Goal: Information Seeking & Learning: Learn about a topic

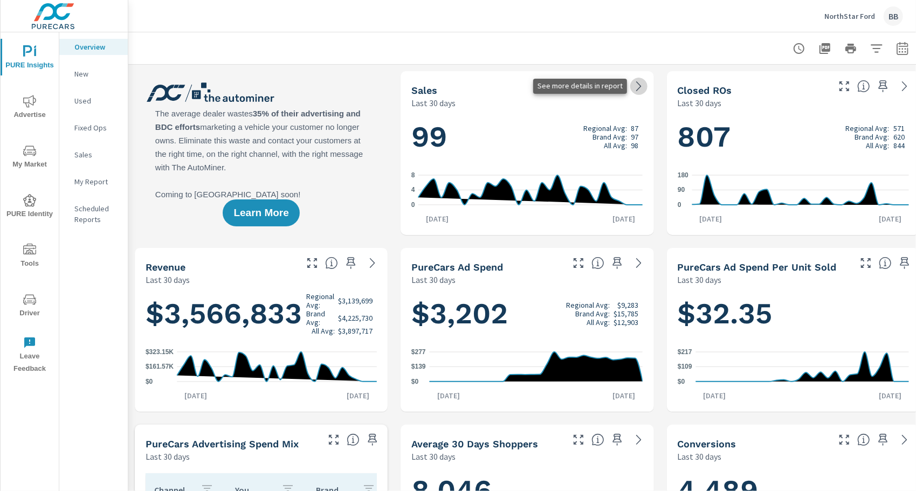
click at [639, 87] on icon at bounding box center [639, 86] width 13 height 13
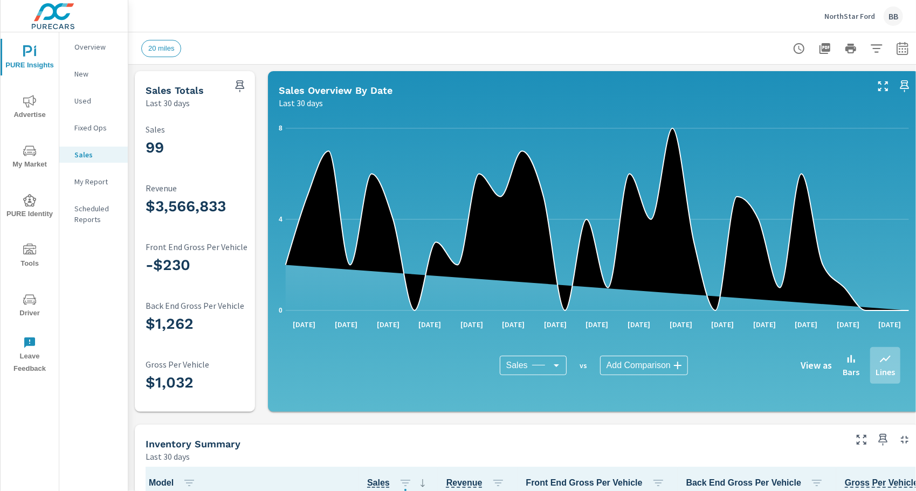
scroll to position [1, 0]
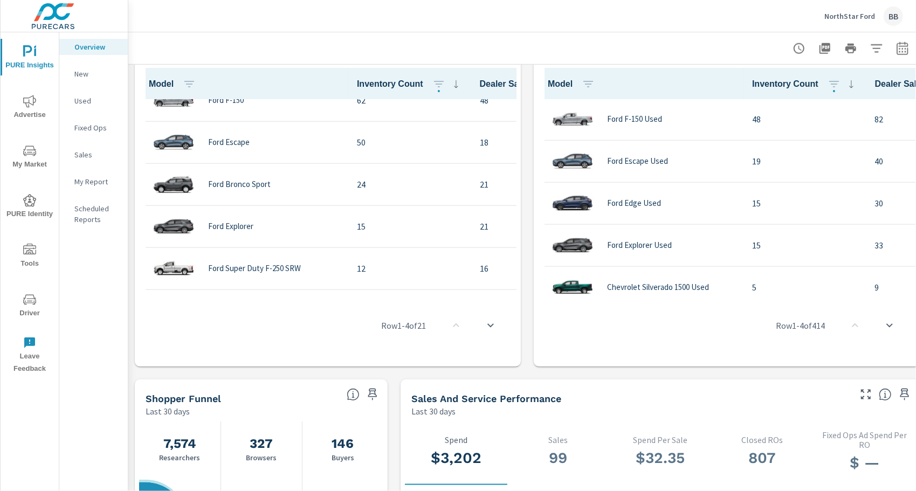
scroll to position [20, 0]
click at [618, 331] on div "Row 1 - 4 of 414" at bounding box center [727, 325] width 378 height 65
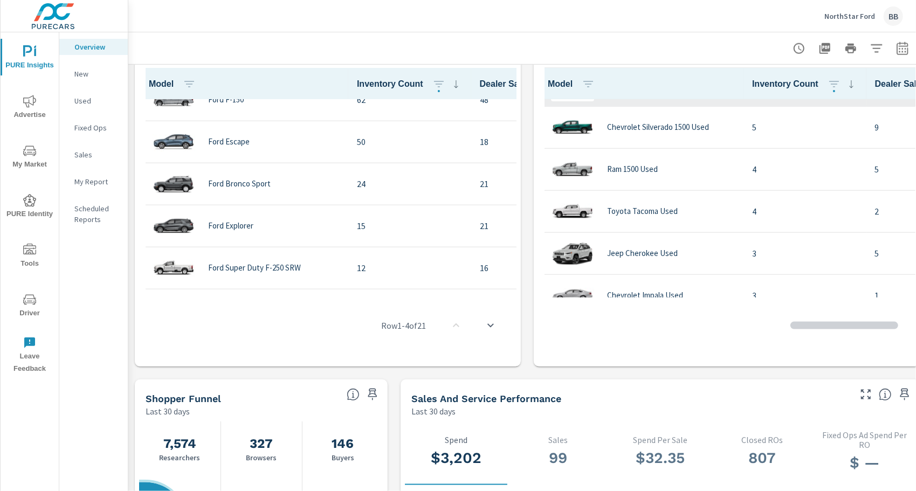
scroll to position [161, 0]
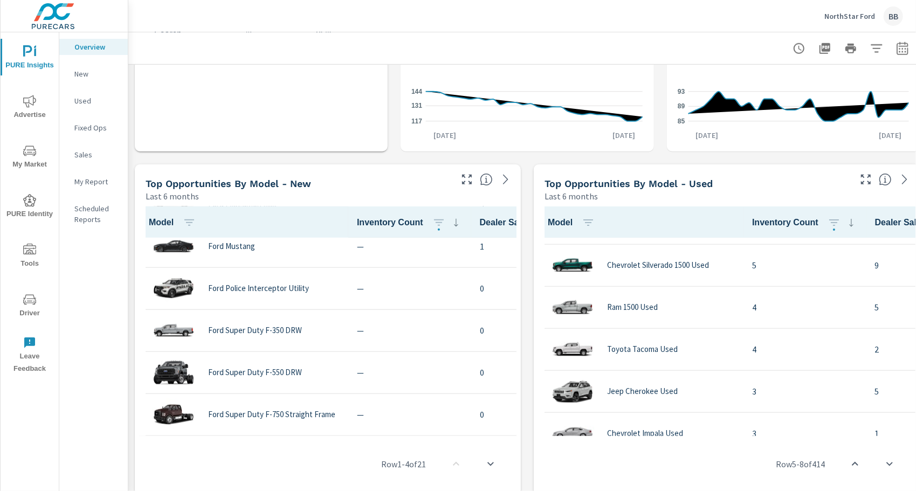
scroll to position [686, 0]
click at [274, 460] on div "Row 17 - 20 of 21" at bounding box center [328, 464] width 378 height 65
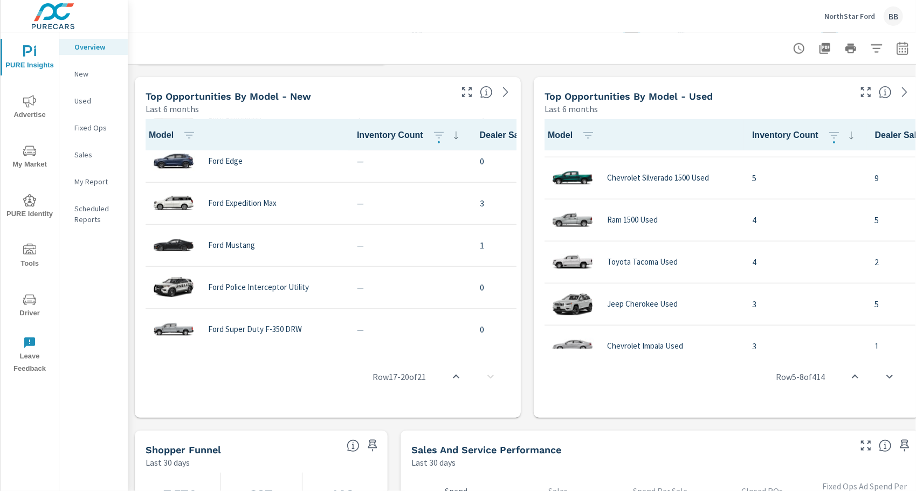
scroll to position [587, 0]
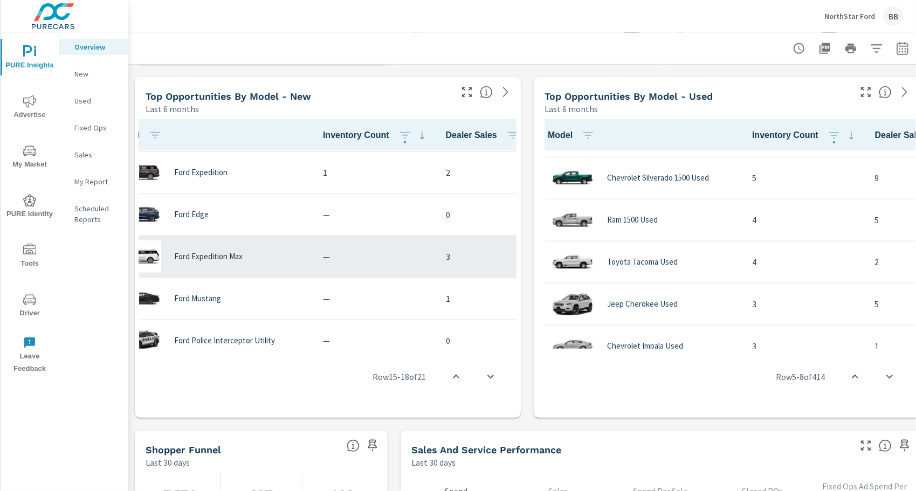
scroll to position [545, 0]
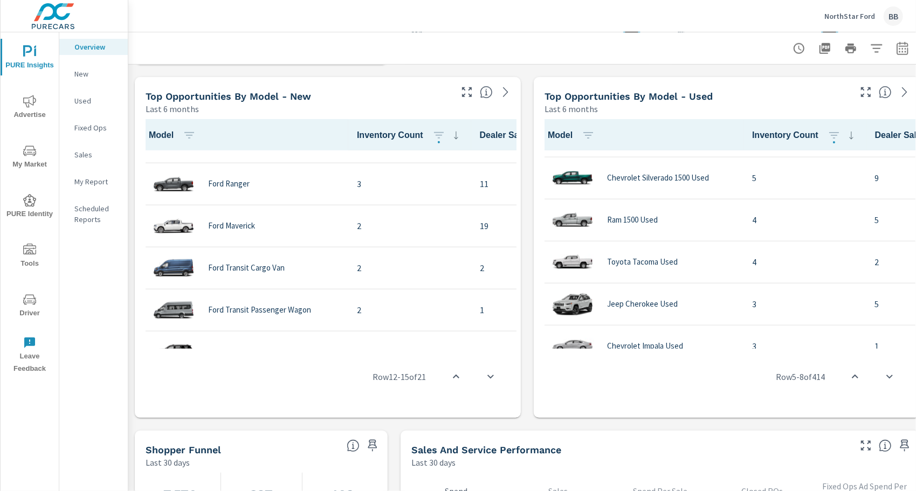
scroll to position [359, 0]
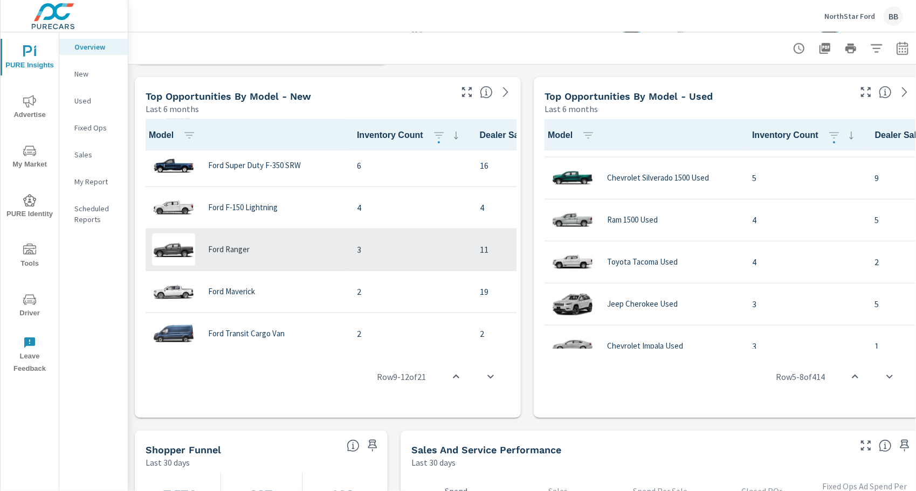
scroll to position [299, 0]
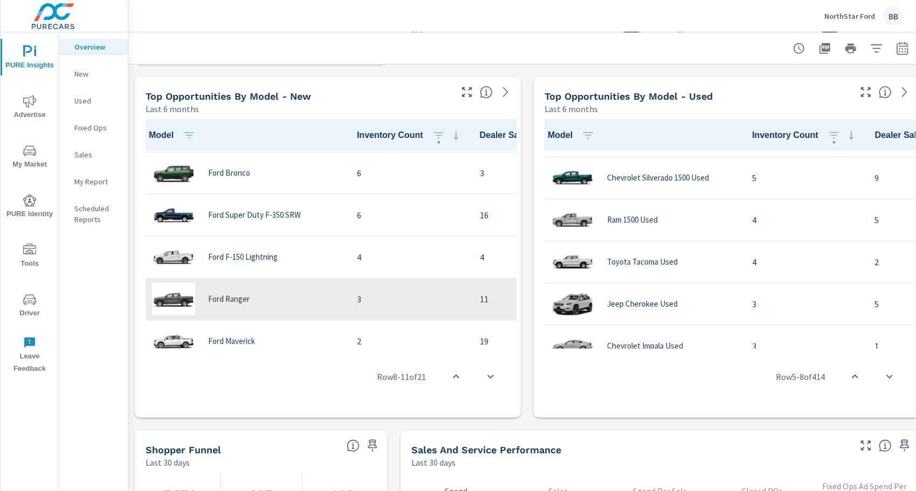
scroll to position [250, 0]
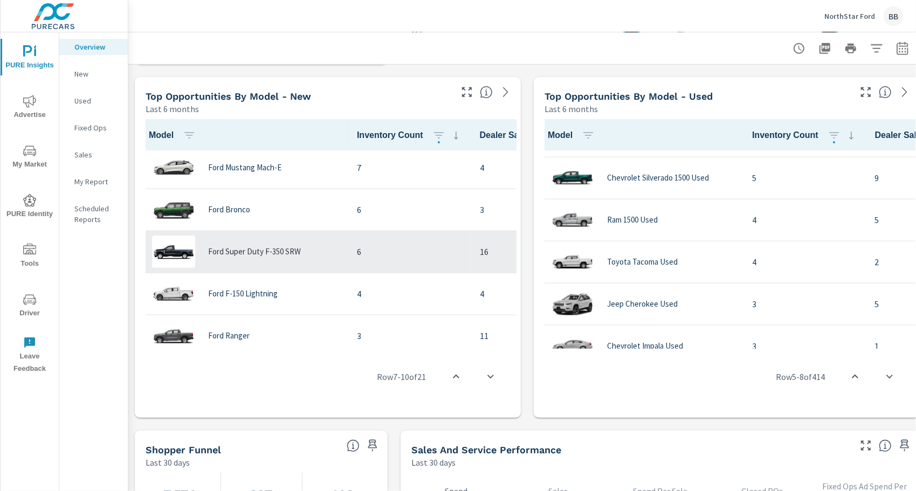
scroll to position [213, 0]
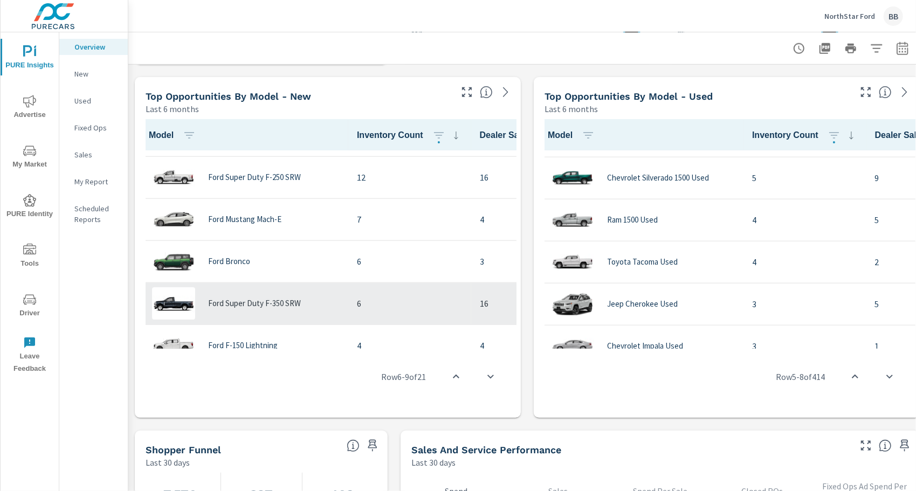
scroll to position [161, 0]
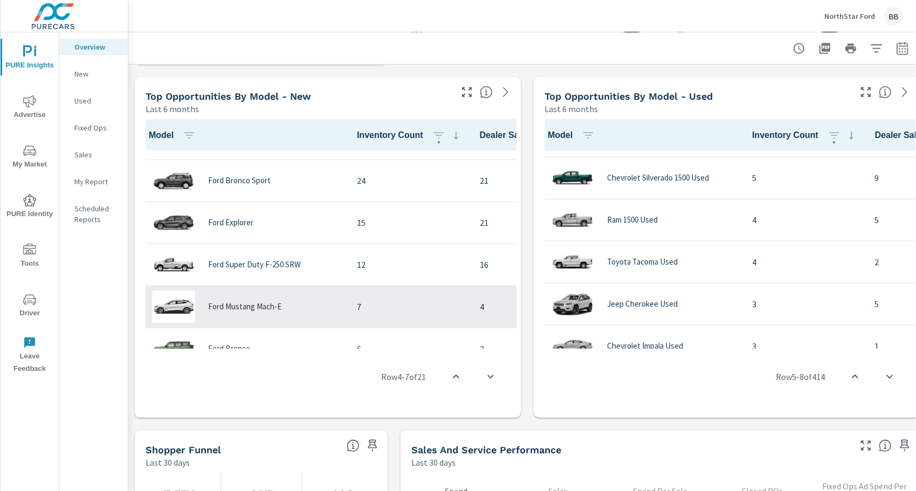
scroll to position [73, 0]
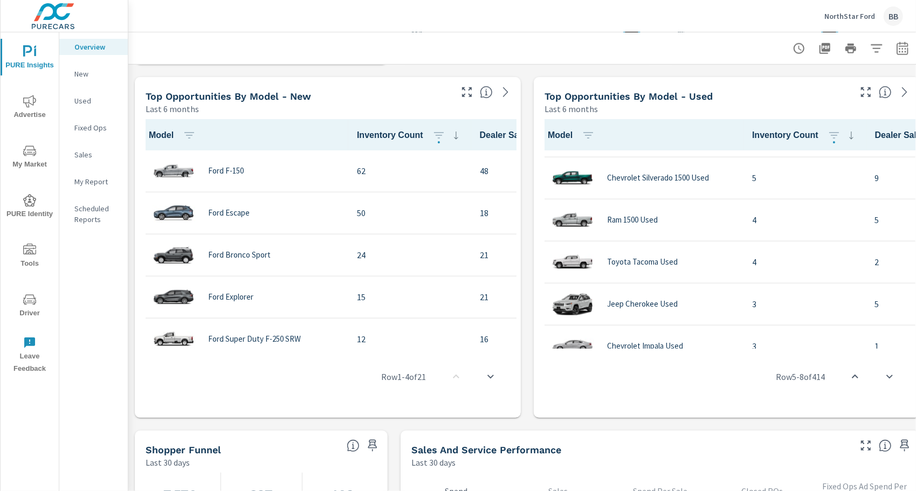
click at [367, 394] on div "Row 1 - 4 of 21" at bounding box center [328, 377] width 378 height 65
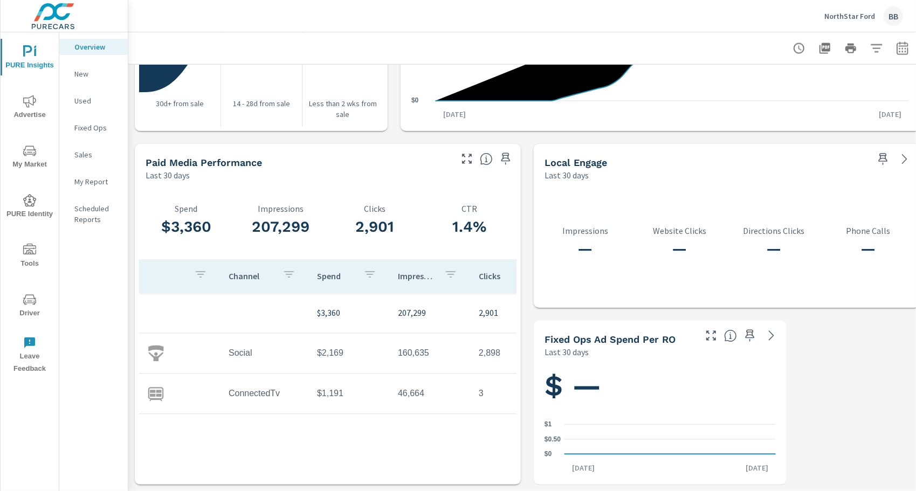
scroll to position [1351, 0]
click at [32, 150] on icon "nav menu" at bounding box center [29, 151] width 13 height 13
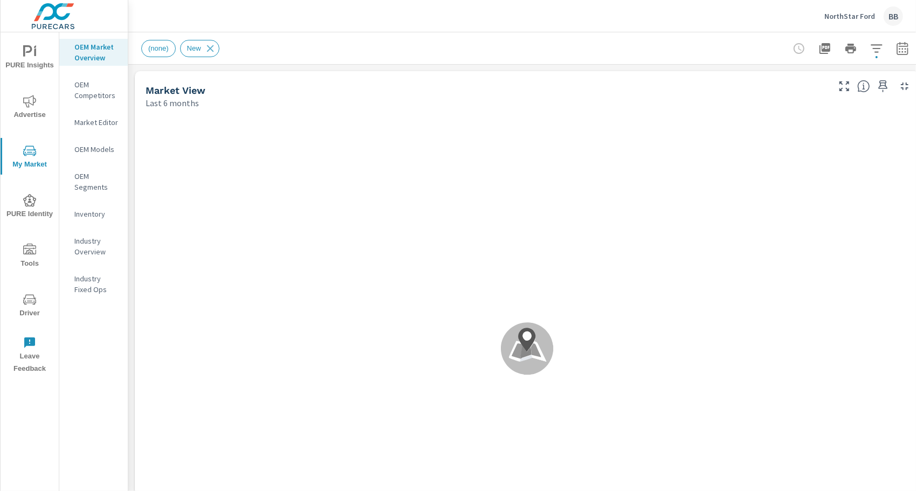
scroll to position [1, 0]
click at [99, 88] on p "OEM Competitors" at bounding box center [96, 90] width 45 height 22
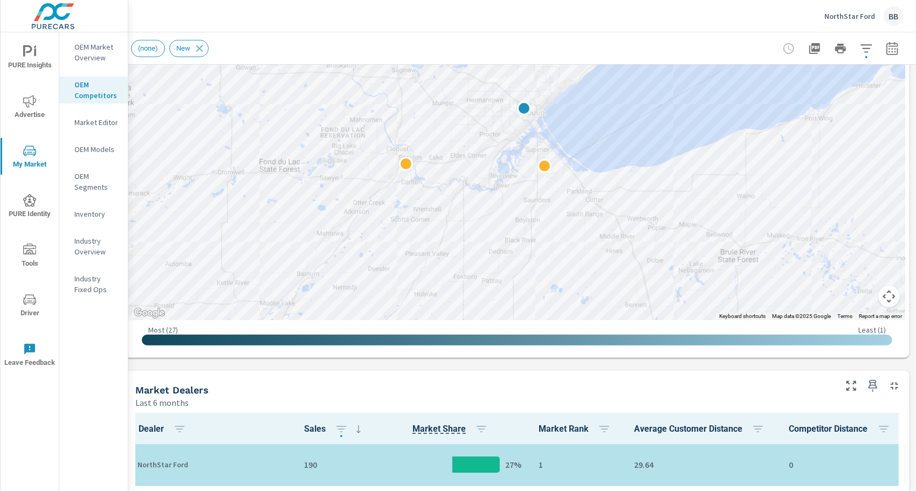
scroll to position [225, 18]
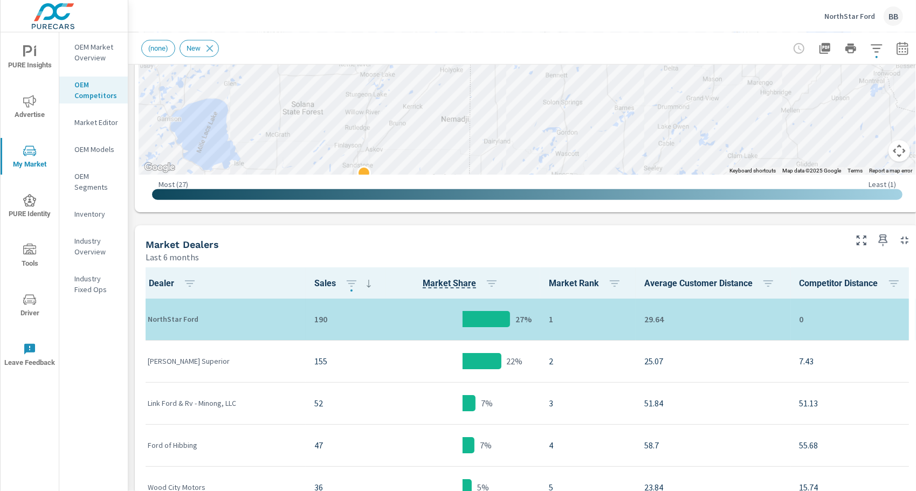
click at [413, 236] on div "Market Dealers Last 6 months" at bounding box center [492, 244] width 714 height 38
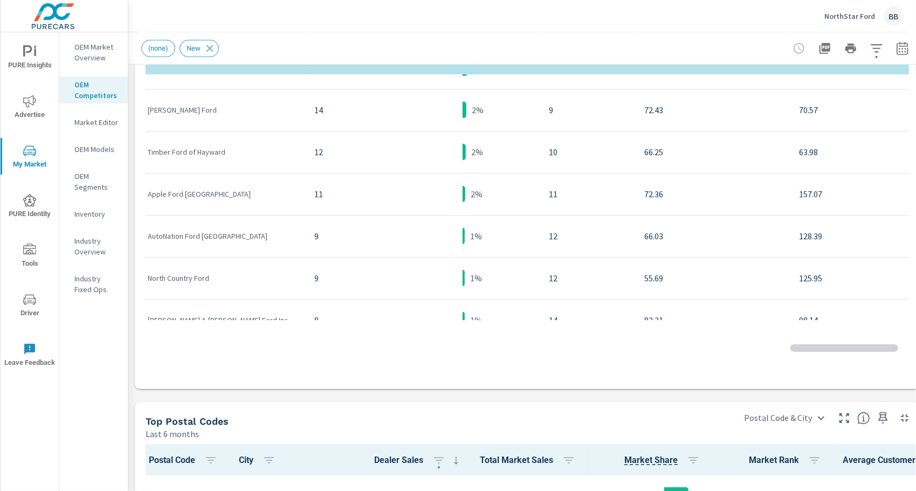
scroll to position [277, 0]
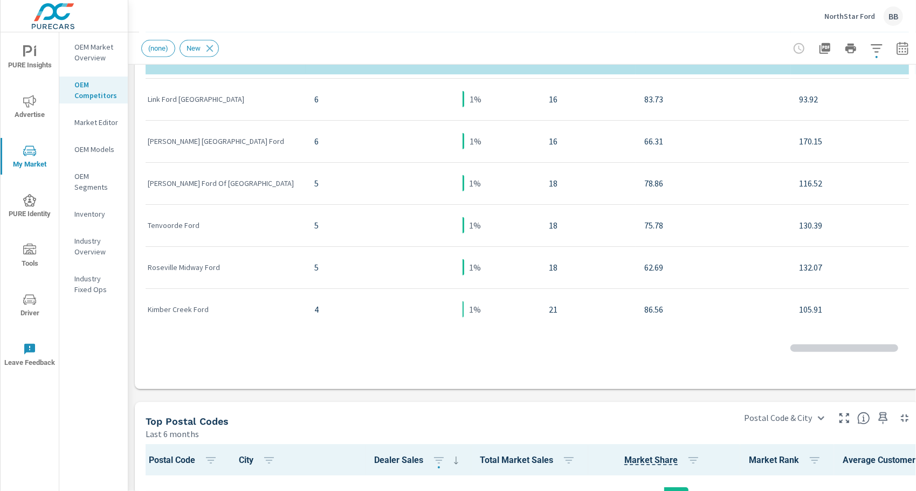
scroll to position [585, 0]
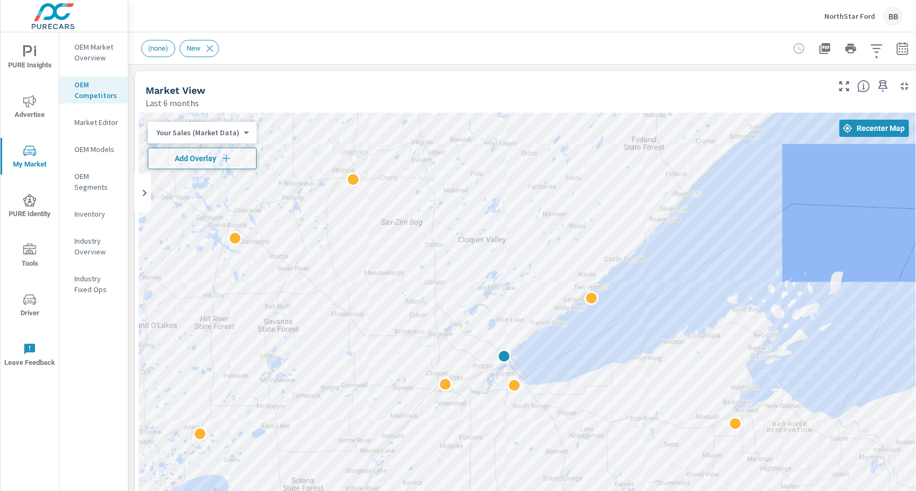
scroll to position [1, 0]
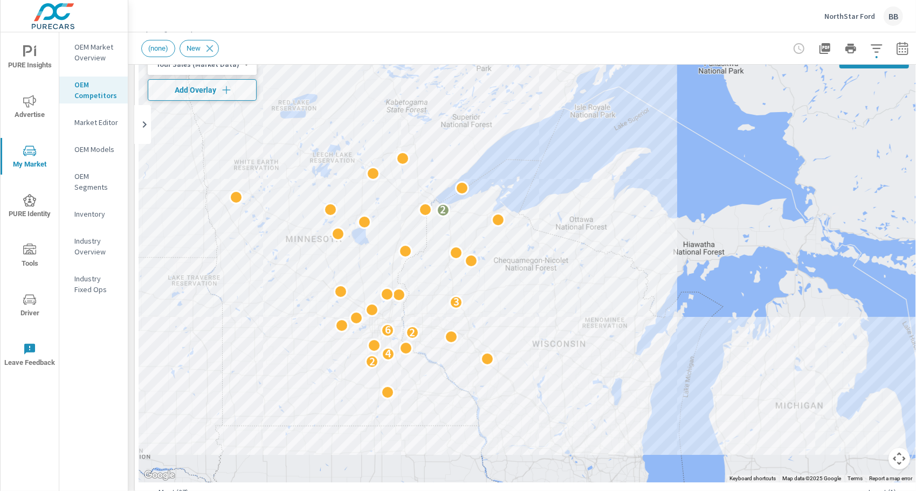
scroll to position [63, 0]
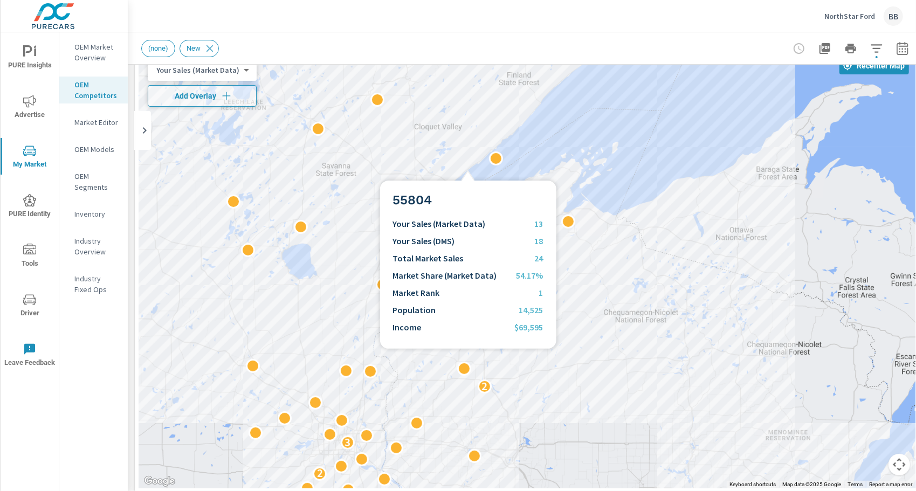
click at [468, 168] on div "2 3 2 2" at bounding box center [527, 270] width 777 height 438
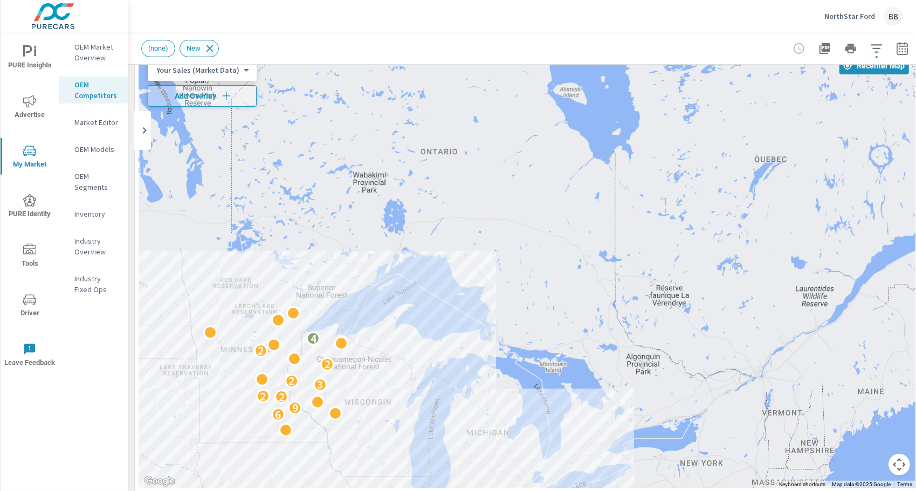
click at [212, 52] on icon at bounding box center [210, 49] width 12 height 12
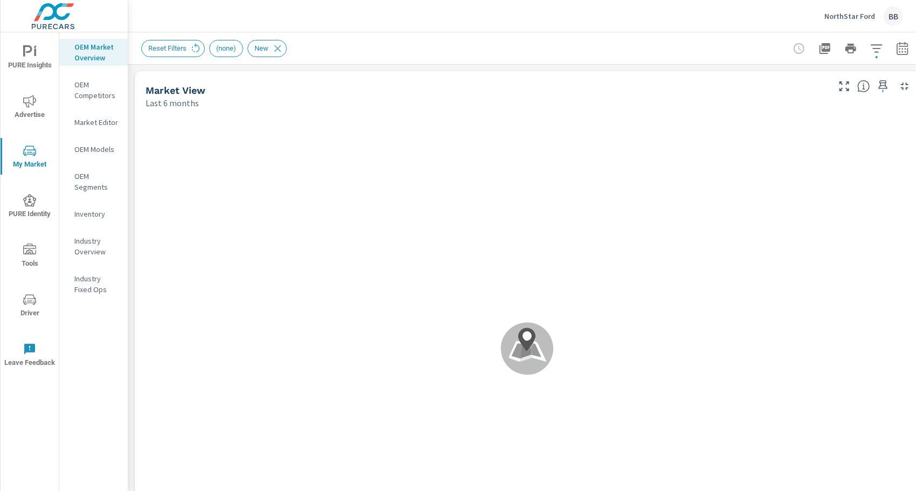
scroll to position [1, 0]
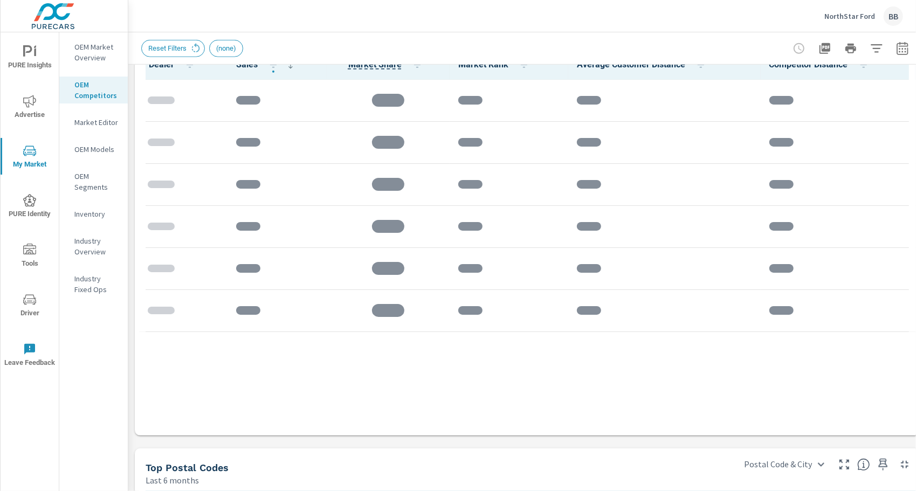
scroll to position [583, 0]
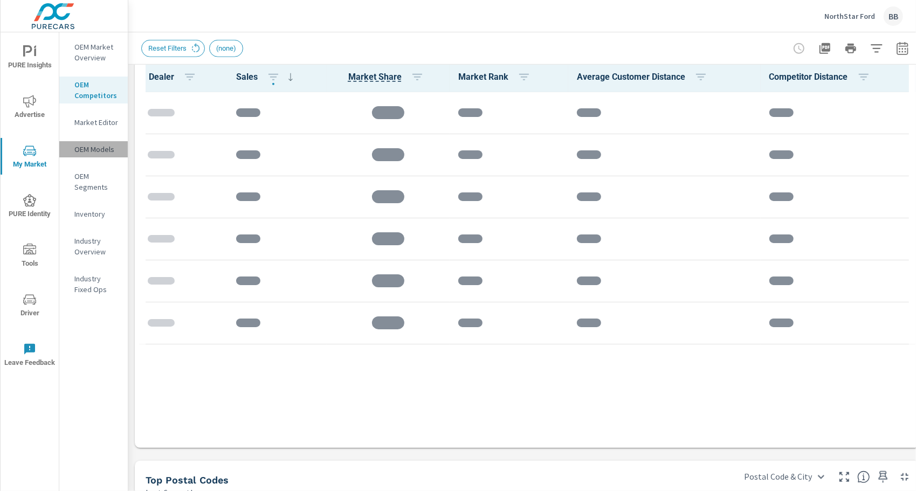
click at [99, 151] on p "OEM Models" at bounding box center [96, 149] width 45 height 11
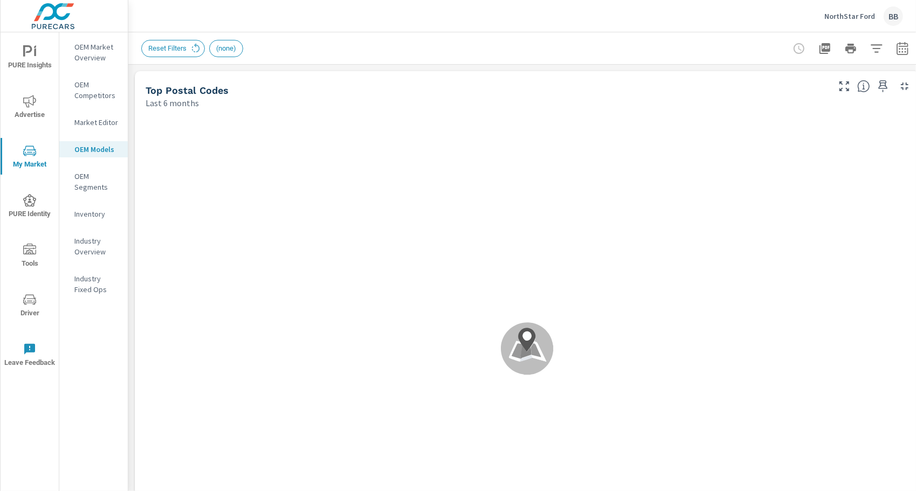
scroll to position [1, 0]
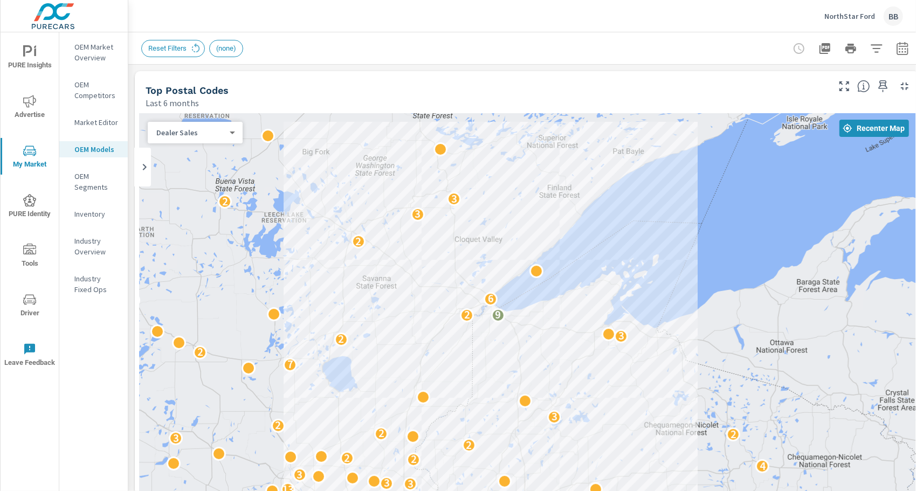
drag, startPoint x: 333, startPoint y: 273, endPoint x: 753, endPoint y: 184, distance: 429.1
click at [753, 184] on div "6 3 4 4 2 2 2 11 5 2 10 23 8 2 13 2 5 25 4 3 6 17 6 10 11 2 2 3 2 3 4 5 6 4 2 6…" at bounding box center [527, 332] width 777 height 438
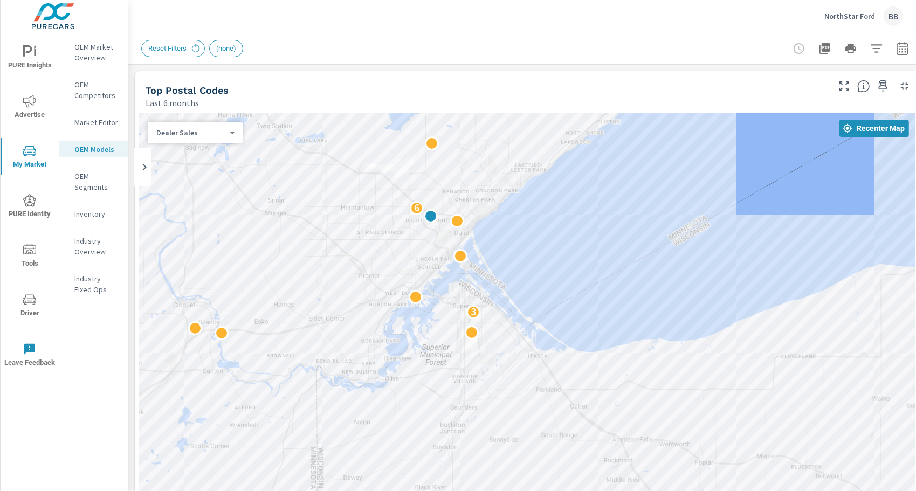
drag, startPoint x: 502, startPoint y: 302, endPoint x: 558, endPoint y: 253, distance: 73.8
click at [673, 99] on div "Last 6 months" at bounding box center [487, 103] width 682 height 13
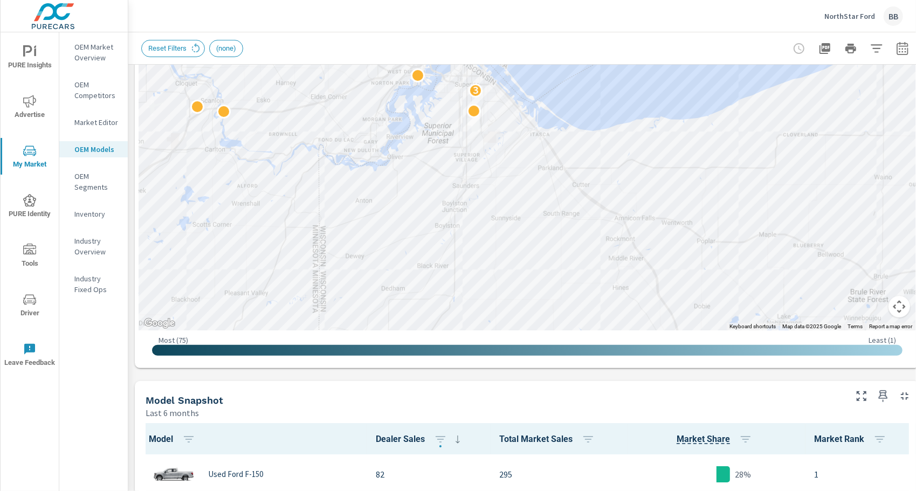
scroll to position [224, 0]
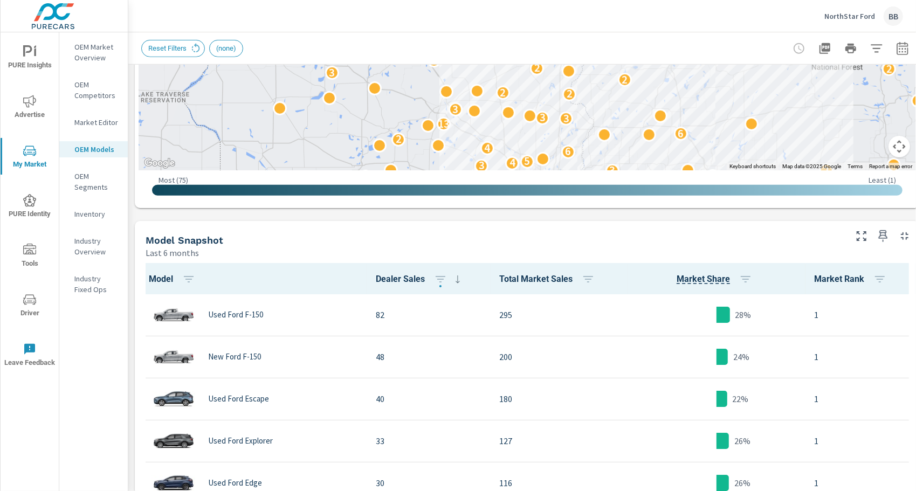
click at [515, 235] on div "Model Snapshot" at bounding box center [495, 240] width 699 height 12
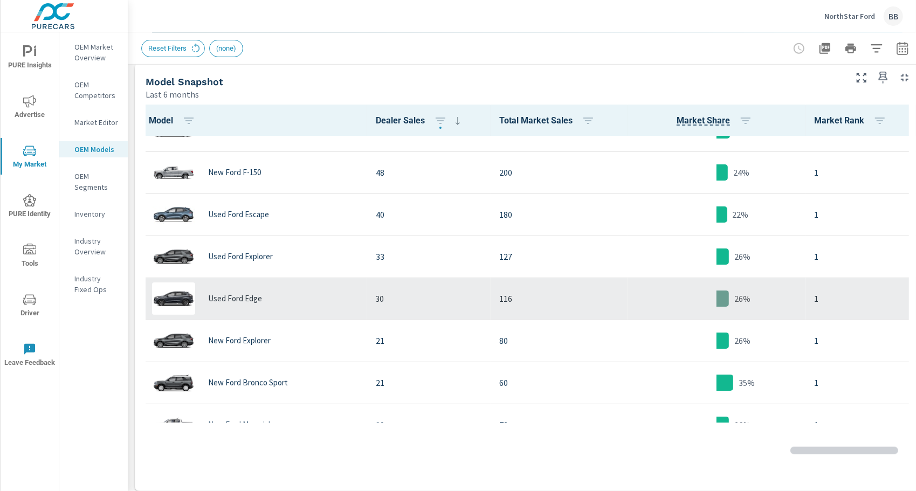
scroll to position [31, 0]
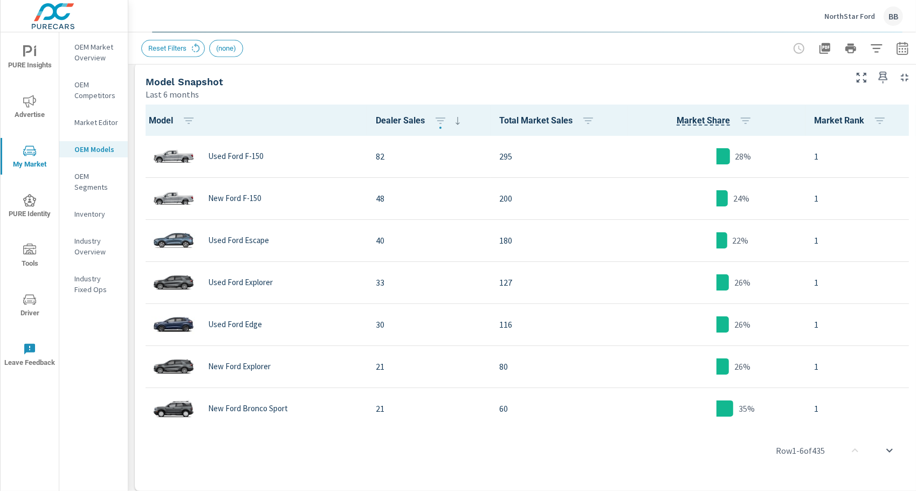
click at [101, 187] on p "OEM Segments" at bounding box center [96, 182] width 45 height 22
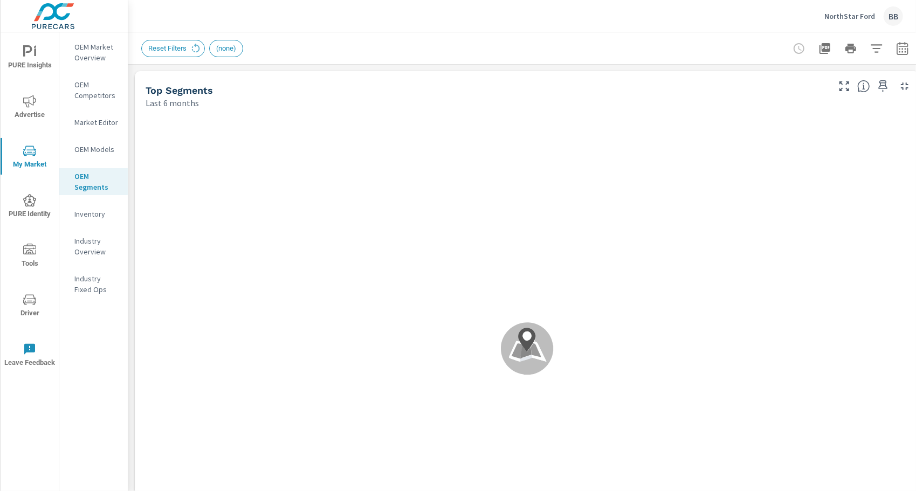
scroll to position [1, 0]
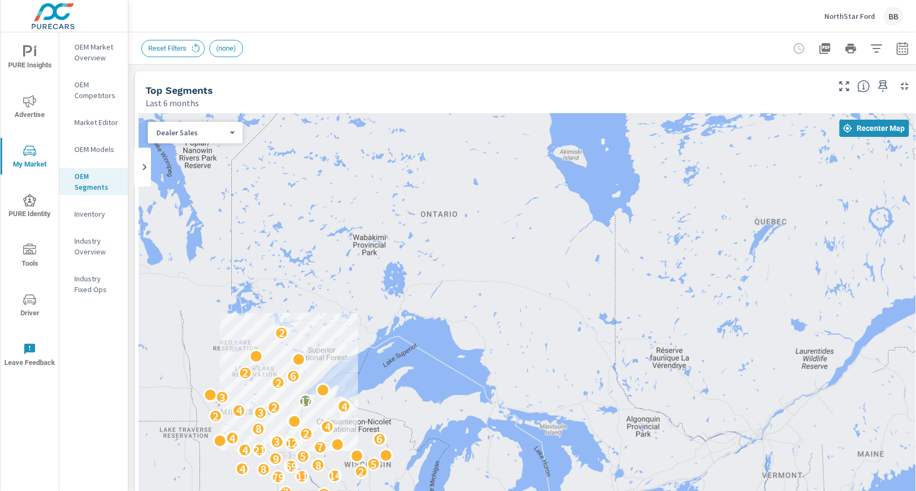
scroll to position [1, 0]
click at [217, 140] on div "Dealer Sales 0 ​" at bounding box center [195, 133] width 95 height 22
click at [231, 133] on body "PURE Insights Advertise My Market PURE Identity Tools Driver Leave Feedback OEM…" at bounding box center [458, 245] width 916 height 491
click at [311, 100] on div at bounding box center [458, 245] width 916 height 491
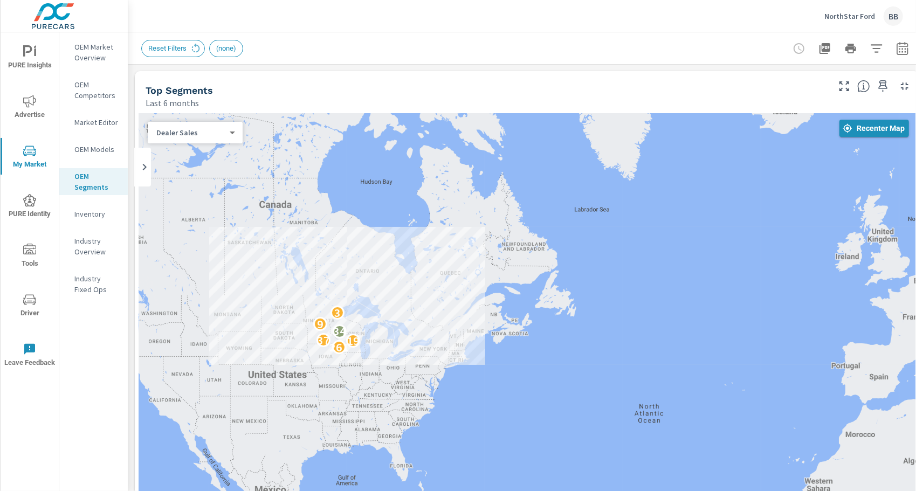
click at [881, 135] on button "Recenter Map" at bounding box center [875, 128] width 70 height 17
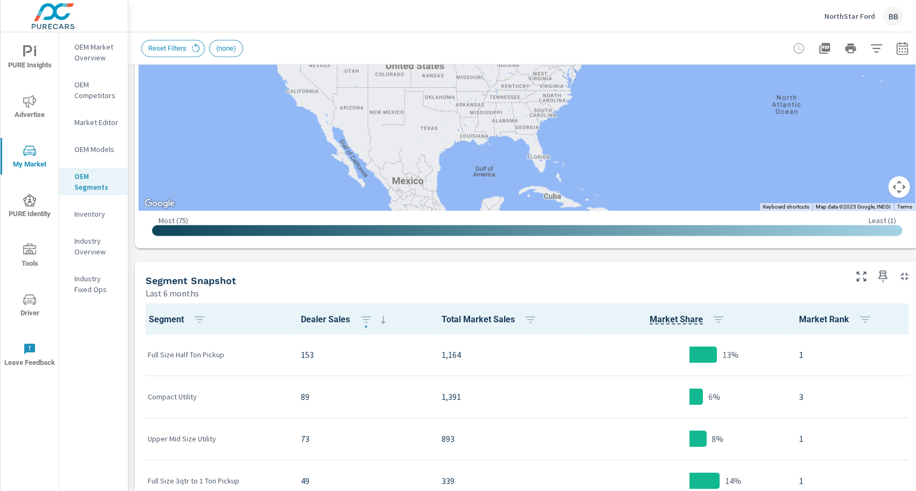
scroll to position [348, 0]
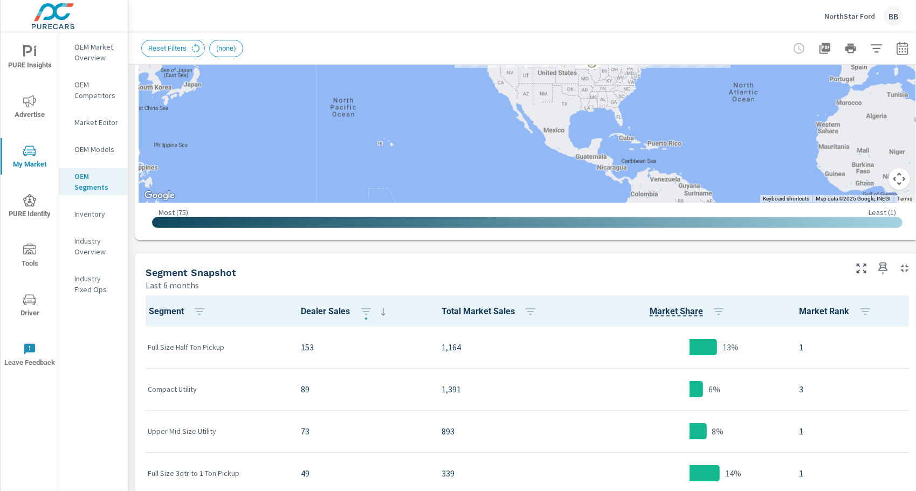
click at [581, 258] on div "Segment Snapshot Last 6 months" at bounding box center [492, 273] width 714 height 38
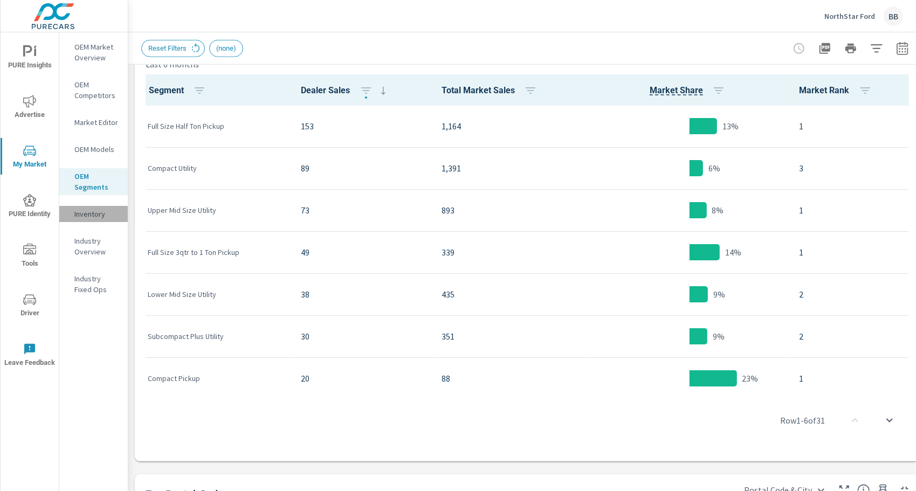
click at [86, 215] on p "Inventory" at bounding box center [96, 214] width 45 height 11
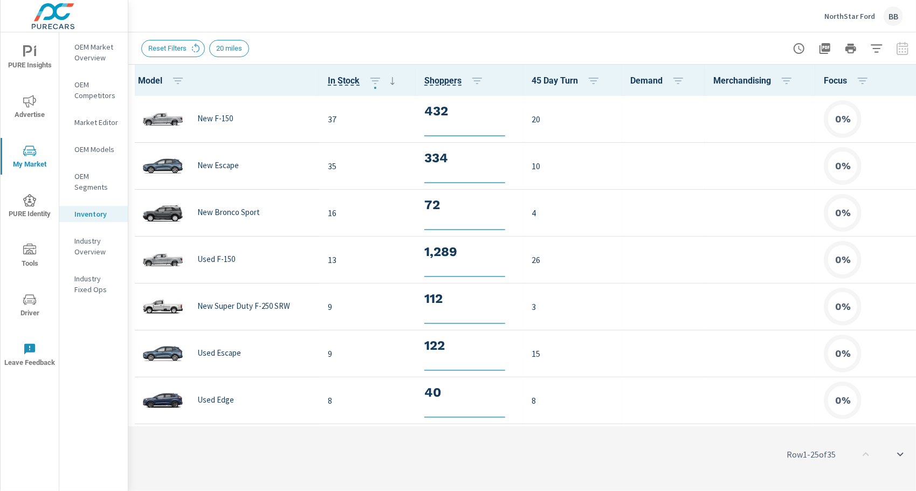
scroll to position [1, 0]
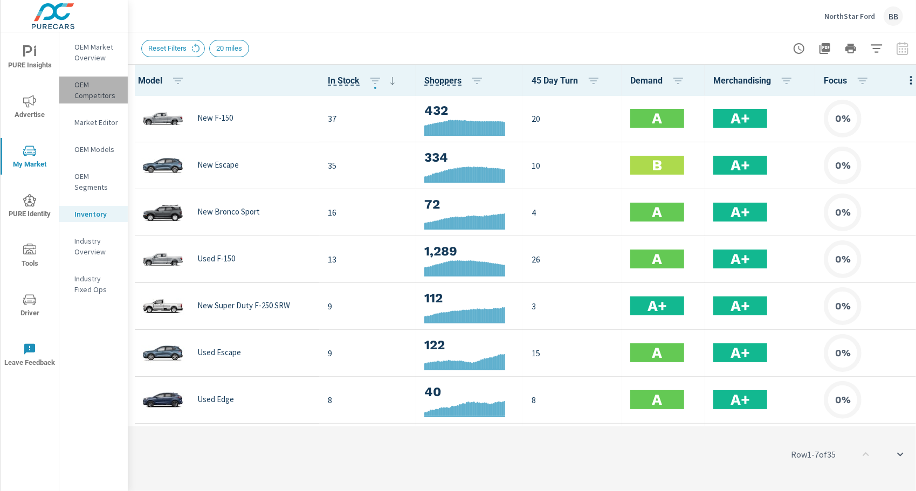
click at [87, 91] on p "OEM Competitors" at bounding box center [96, 90] width 45 height 22
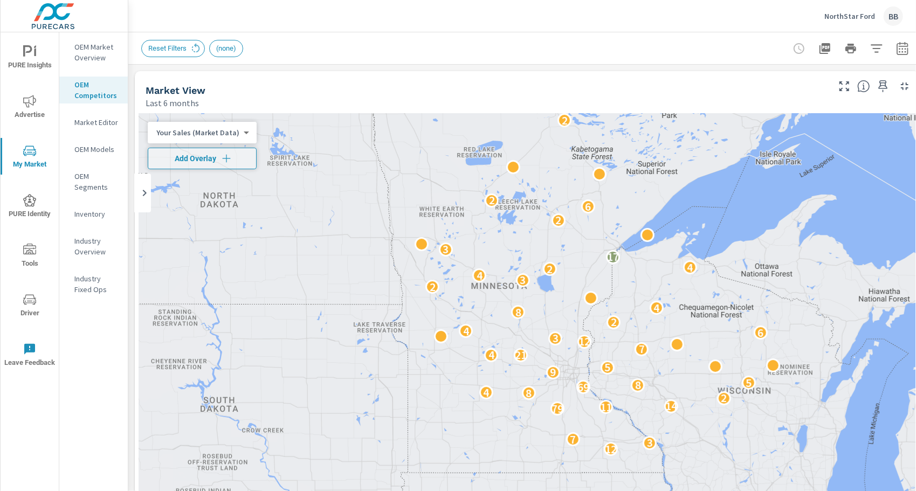
scroll to position [1, 0]
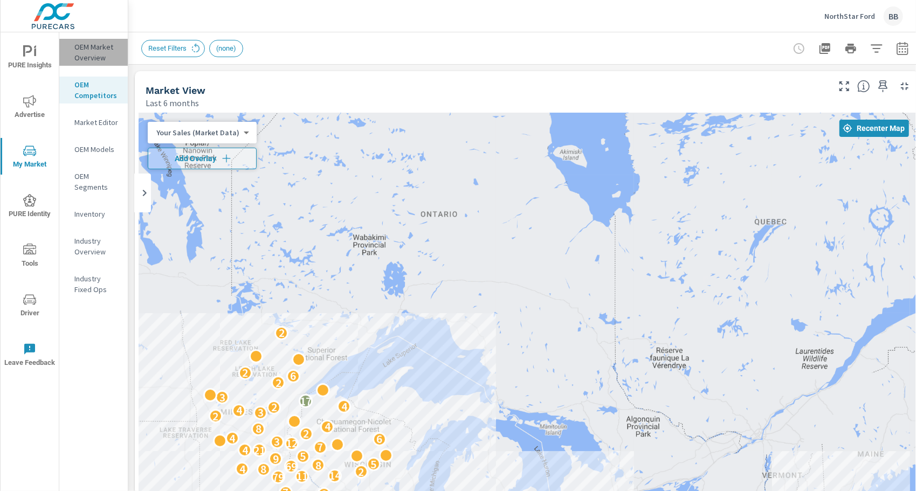
click at [91, 55] on p "OEM Market Overview" at bounding box center [96, 53] width 45 height 22
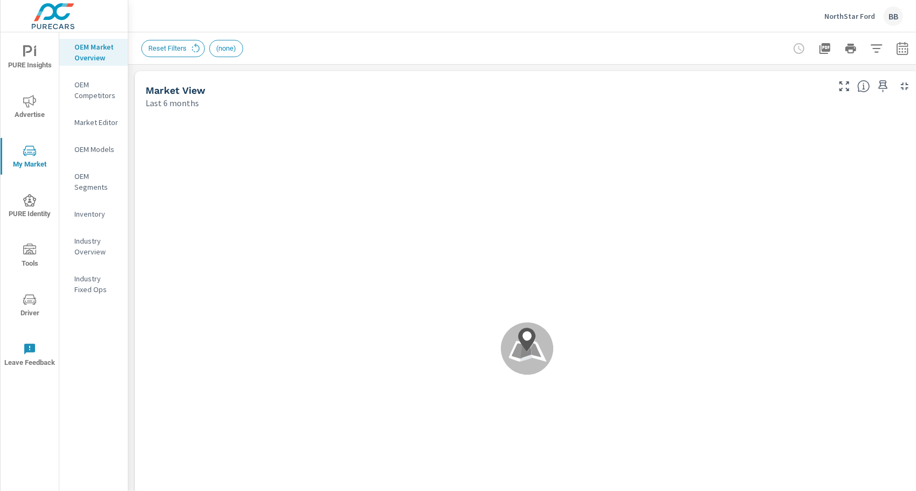
scroll to position [1, 0]
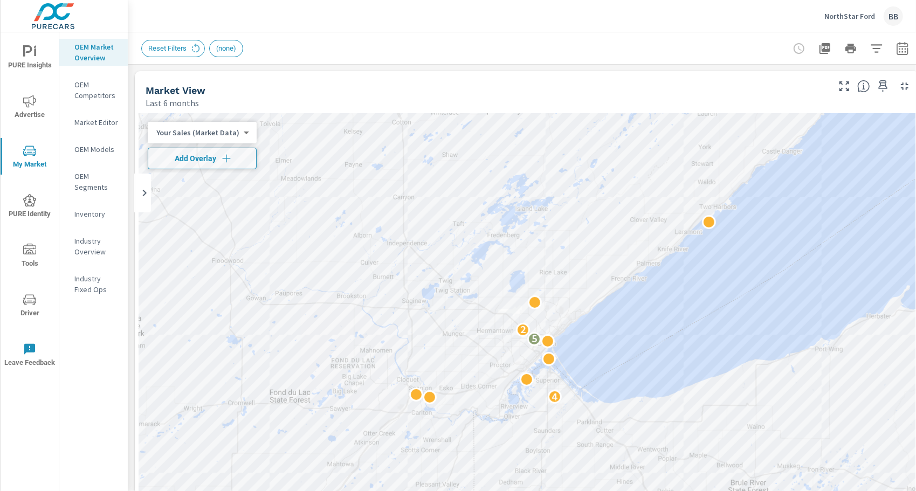
click at [482, 95] on div "Market View" at bounding box center [487, 90] width 682 height 12
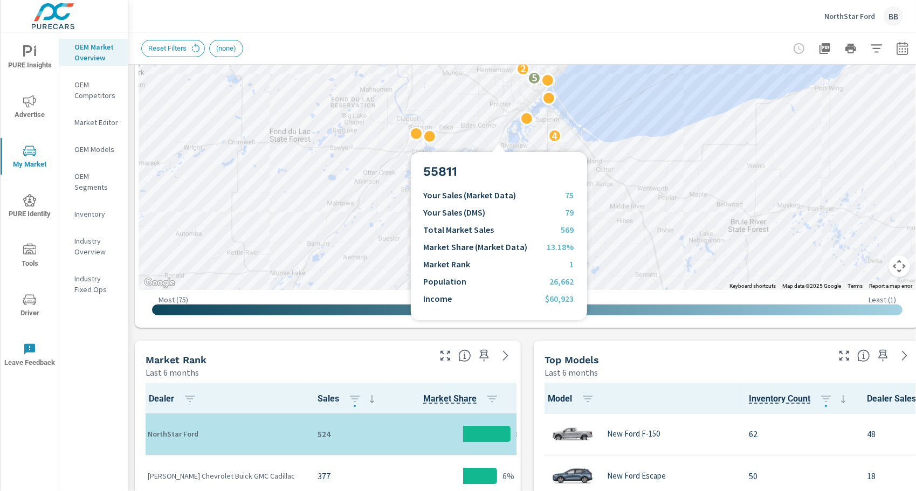
scroll to position [271, 0]
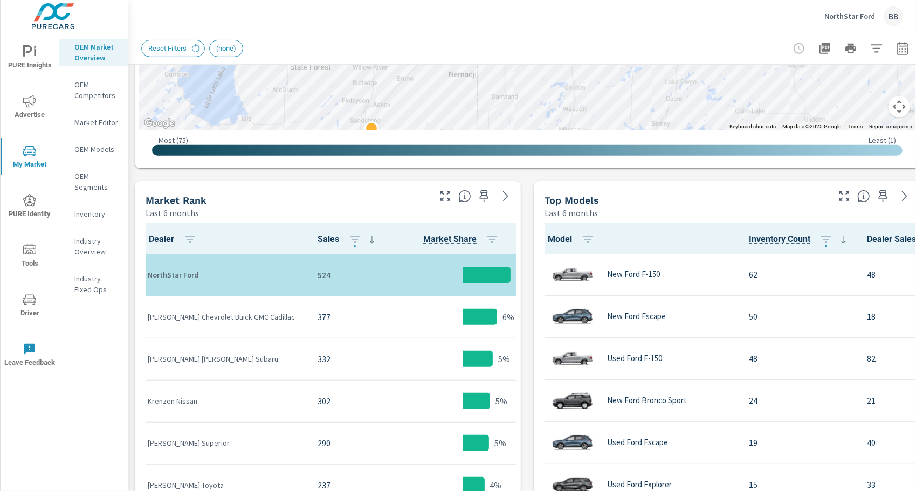
click at [333, 271] on p "524" at bounding box center [348, 275] width 61 height 13
click at [339, 310] on div "377" at bounding box center [348, 317] width 61 height 33
click at [490, 356] on div "5%" at bounding box center [463, 359] width 135 height 33
click at [405, 193] on div "Market Rank Last 6 months" at bounding box center [284, 200] width 298 height 38
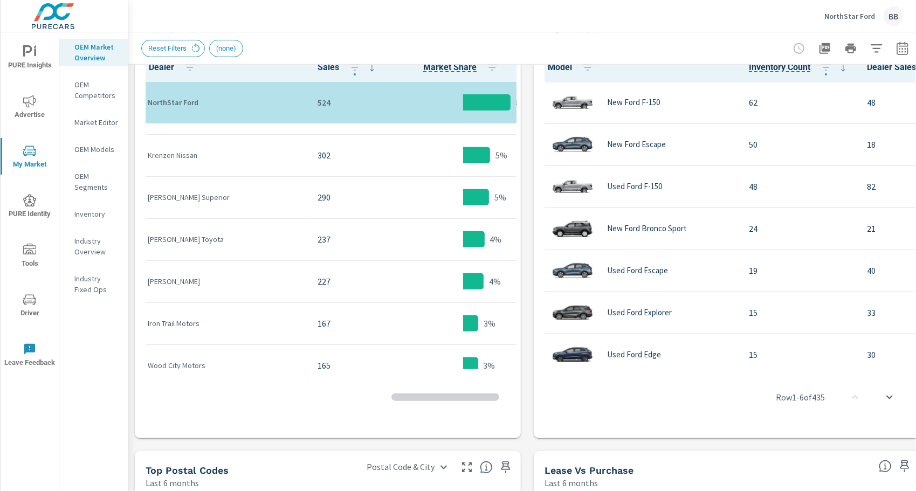
scroll to position [74, 0]
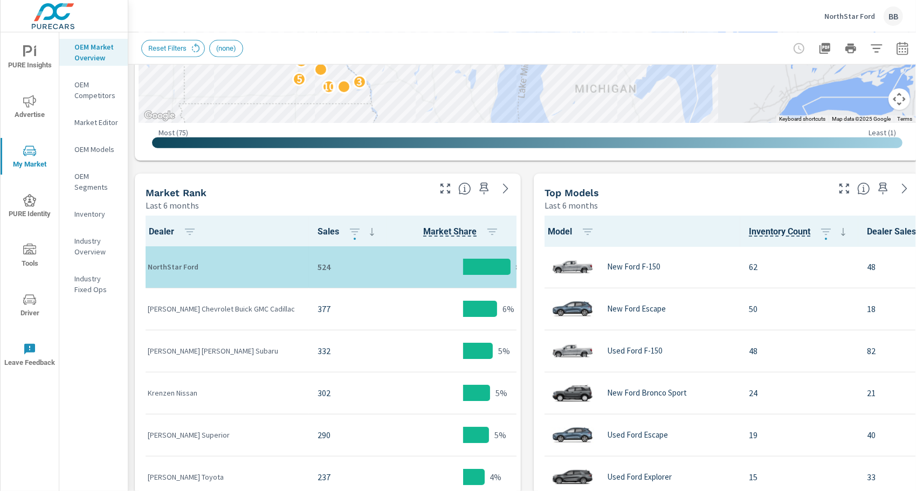
scroll to position [439, 0]
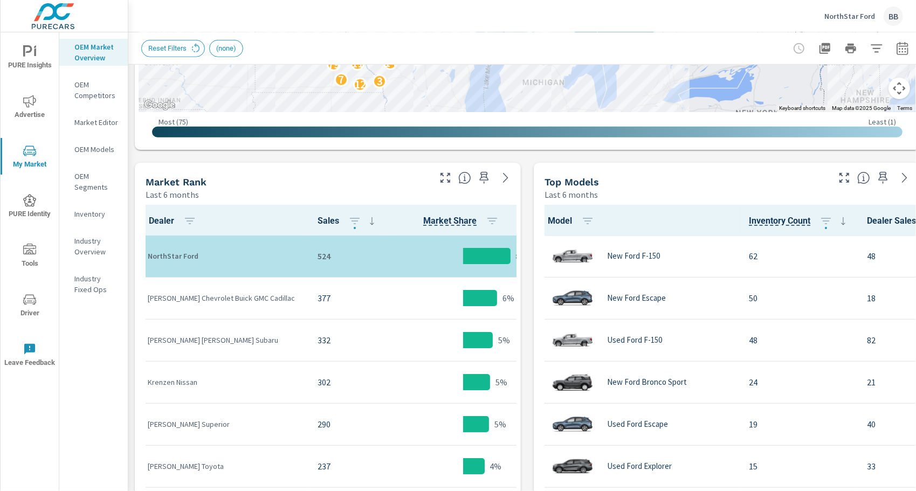
click at [352, 186] on div "Market Rank" at bounding box center [287, 182] width 283 height 12
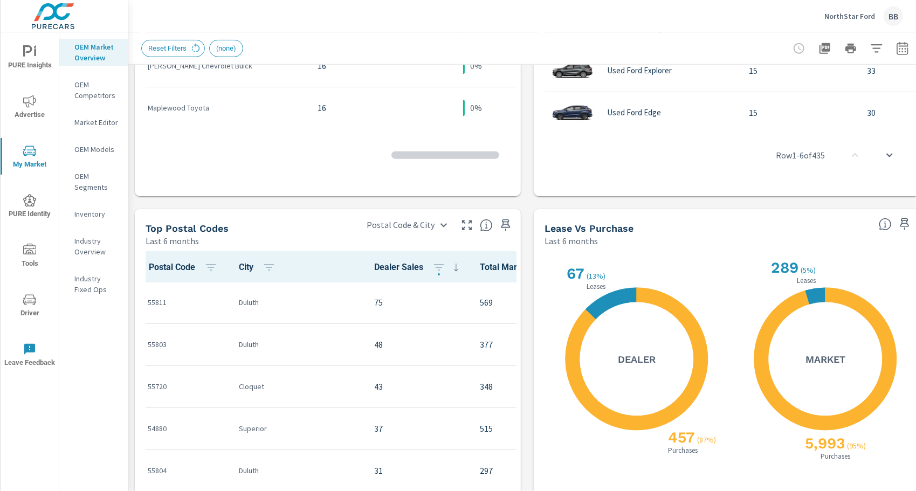
scroll to position [997, 0]
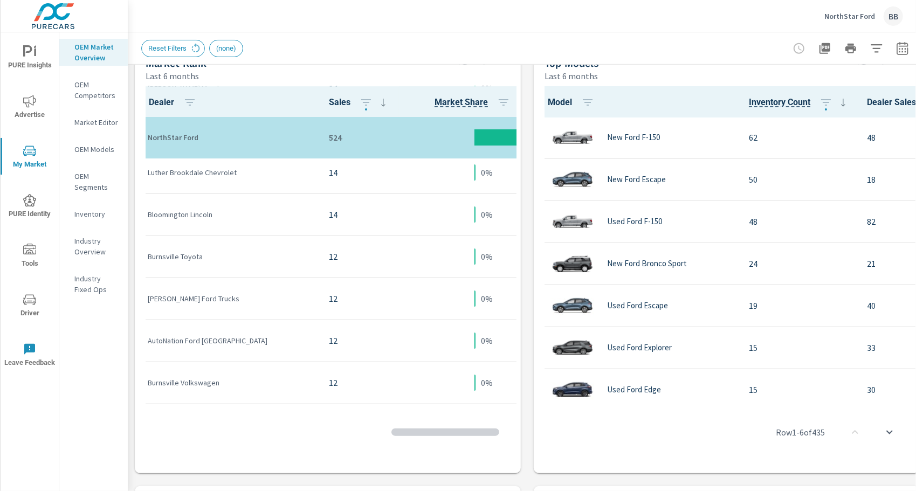
scroll to position [2490, 0]
click at [618, 467] on div "Model Inventory Count Dealer Sales Total Market Sales Market Share Market Rank …" at bounding box center [727, 277] width 378 height 383
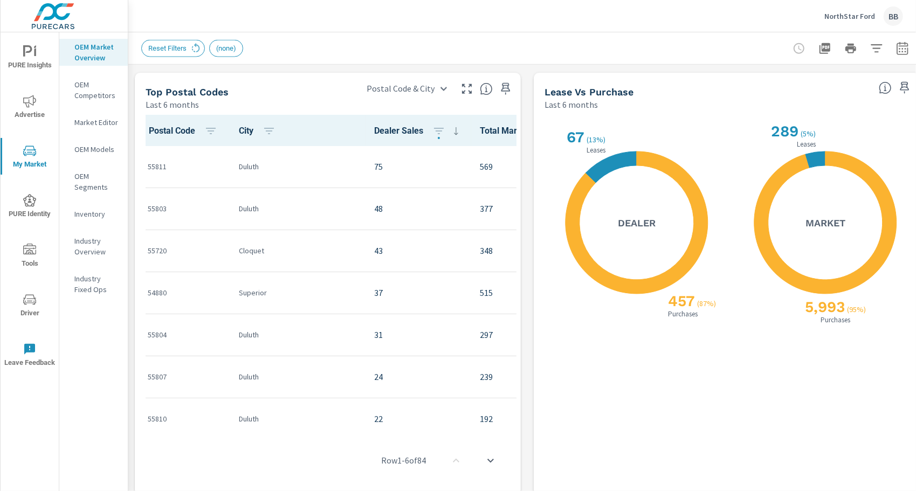
scroll to position [2074, 0]
click at [611, 166] on icon at bounding box center [611, 167] width 51 height 31
click at [660, 277] on icon at bounding box center [637, 223] width 142 height 142
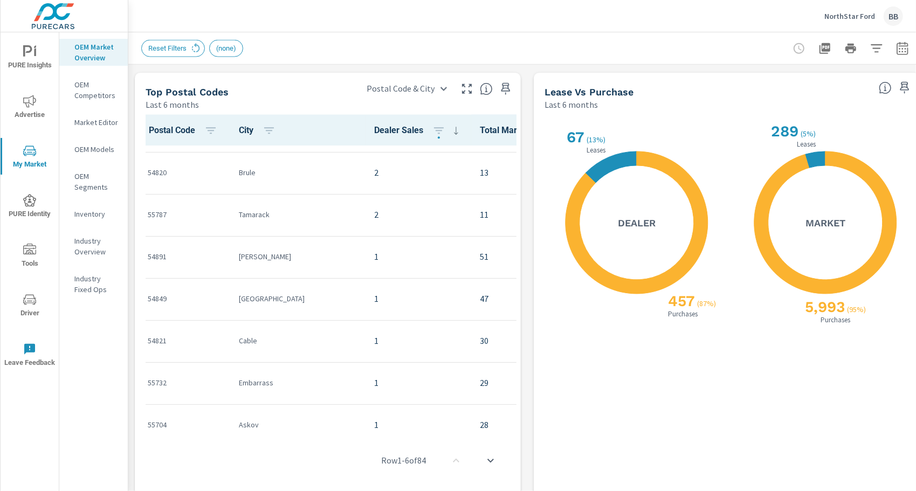
scroll to position [1887, 0]
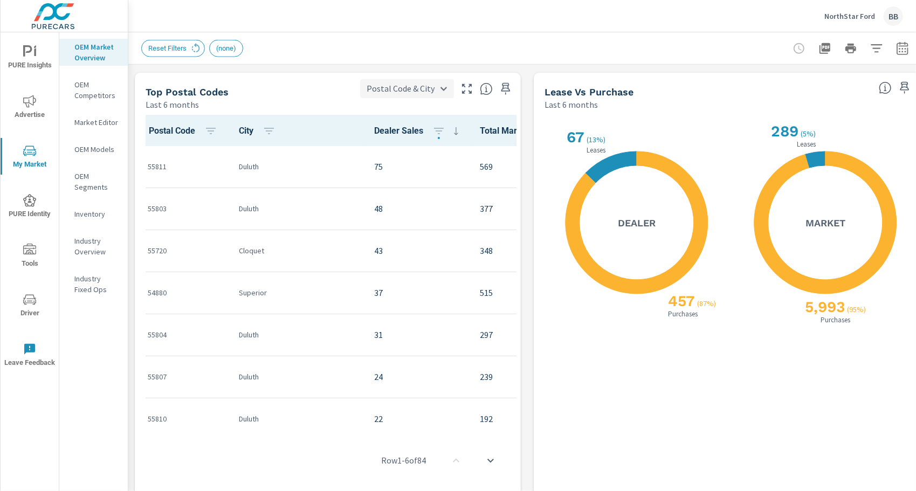
click at [407, 87] on body "PURE Insights Advertise My Market PURE Identity Tools Driver Leave Feedback OEM…" at bounding box center [458, 245] width 916 height 491
click at [403, 132] on li "Postal Code" at bounding box center [408, 127] width 91 height 19
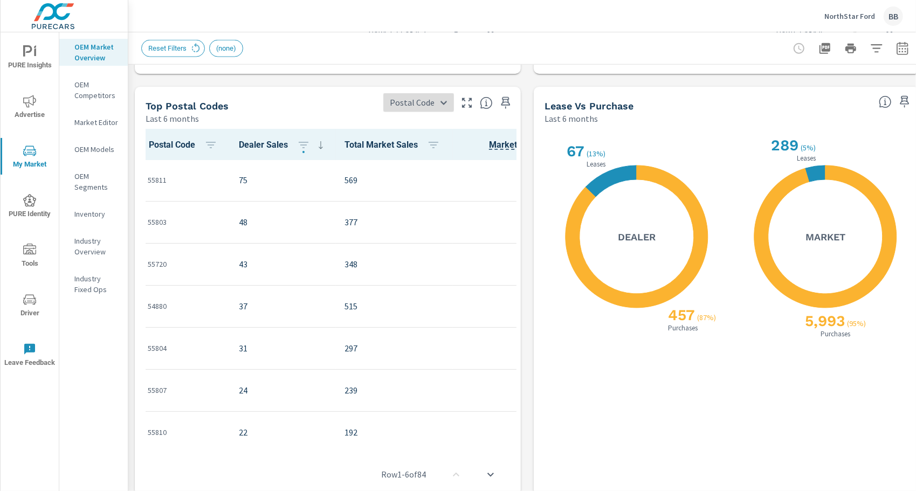
scroll to position [958, 0]
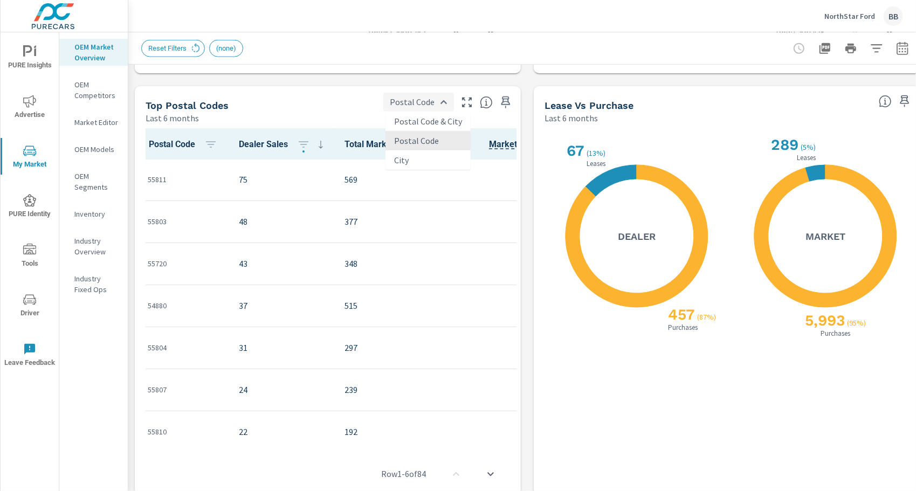
click at [419, 109] on body "PURE Insights Advertise My Market PURE Identity Tools Driver Leave Feedback OEM…" at bounding box center [458, 245] width 916 height 491
click at [420, 162] on li "City" at bounding box center [428, 159] width 85 height 19
type input "City"
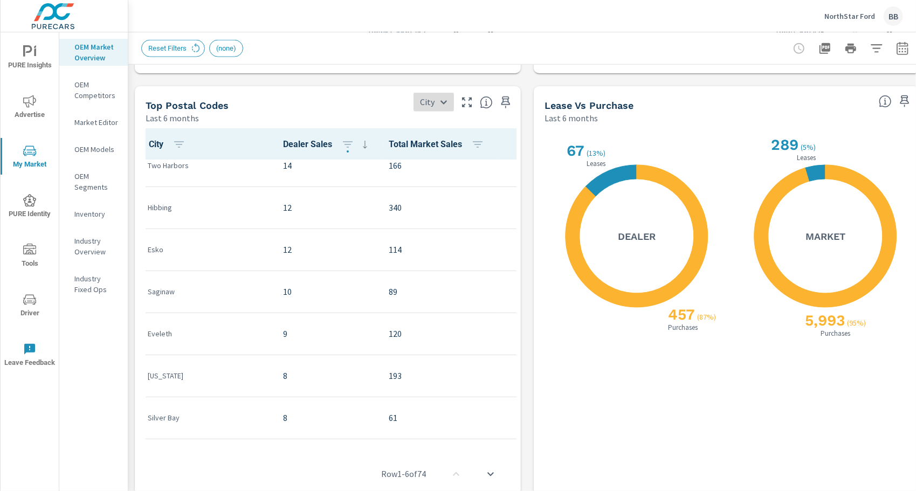
scroll to position [148, 0]
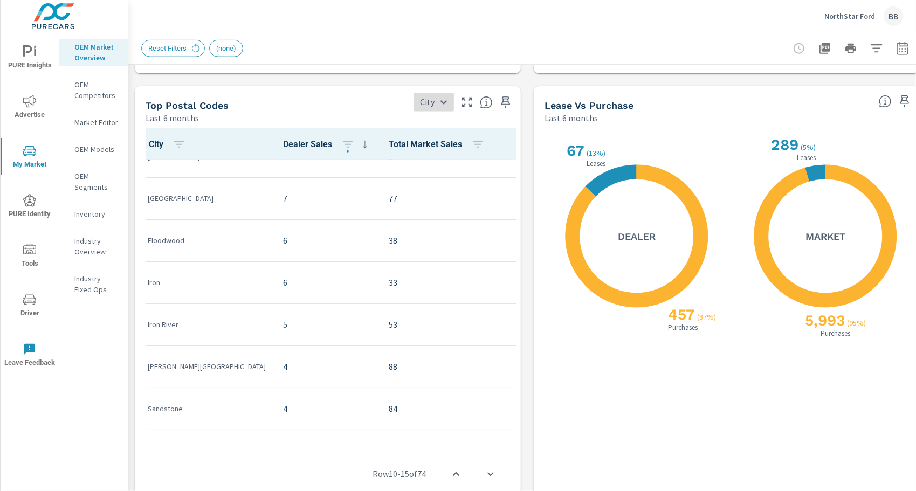
scroll to position [446, 0]
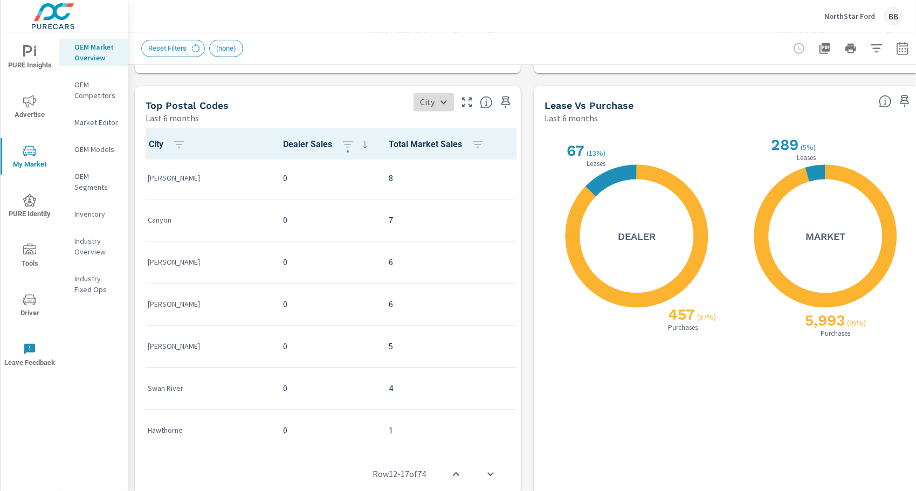
scroll to position [997, 0]
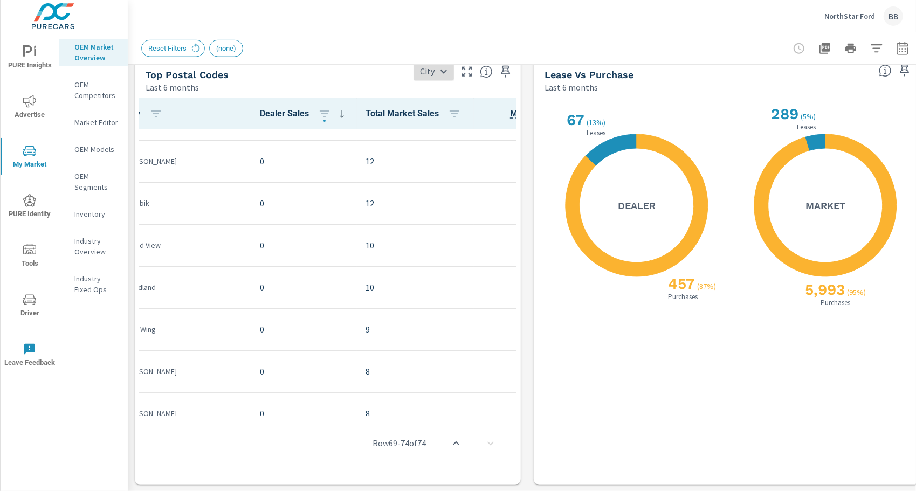
scroll to position [2548, 25]
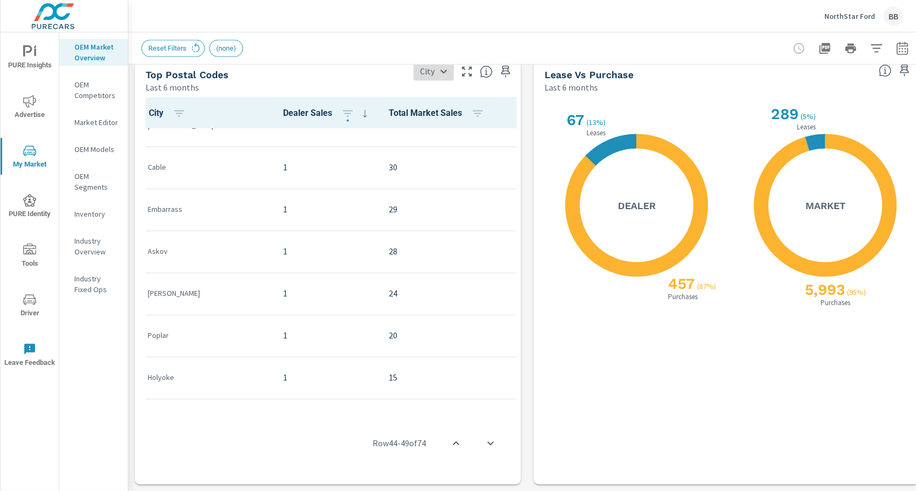
scroll to position [1664, 0]
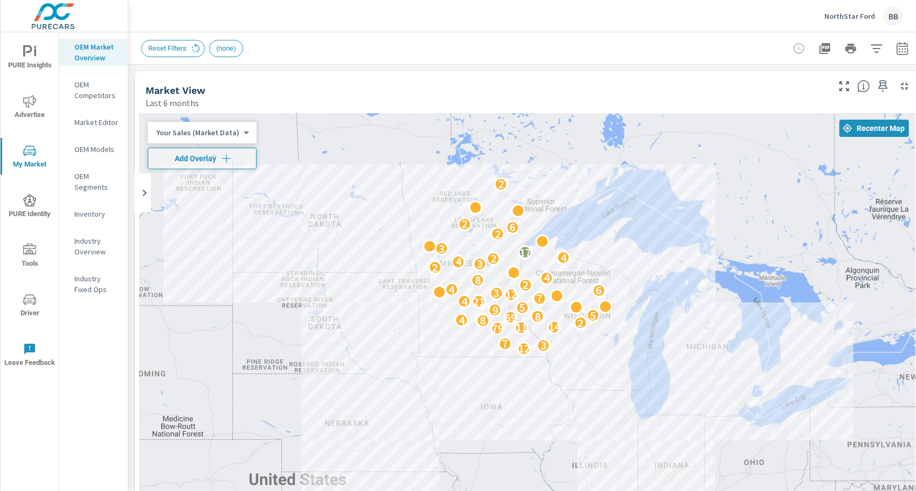
drag, startPoint x: 348, startPoint y: 279, endPoint x: 502, endPoint y: 118, distance: 222.4
click at [502, 118] on div "12 3 7 79 11 14 2 8 4 69 8 5 9 5 4 21 7 12 3 6 4 2 8 4 2 3 4 2 4 17 3 2 6 2 2" at bounding box center [527, 332] width 777 height 438
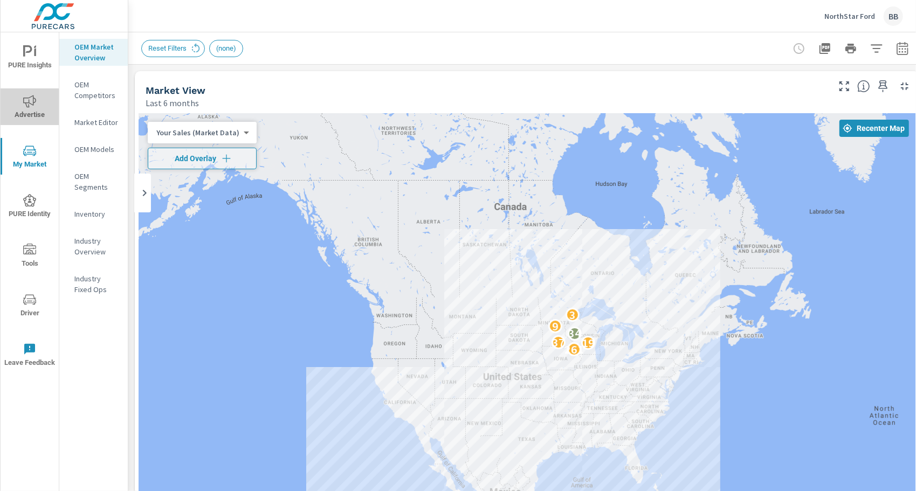
click at [19, 97] on span "Advertise" at bounding box center [30, 108] width 52 height 26
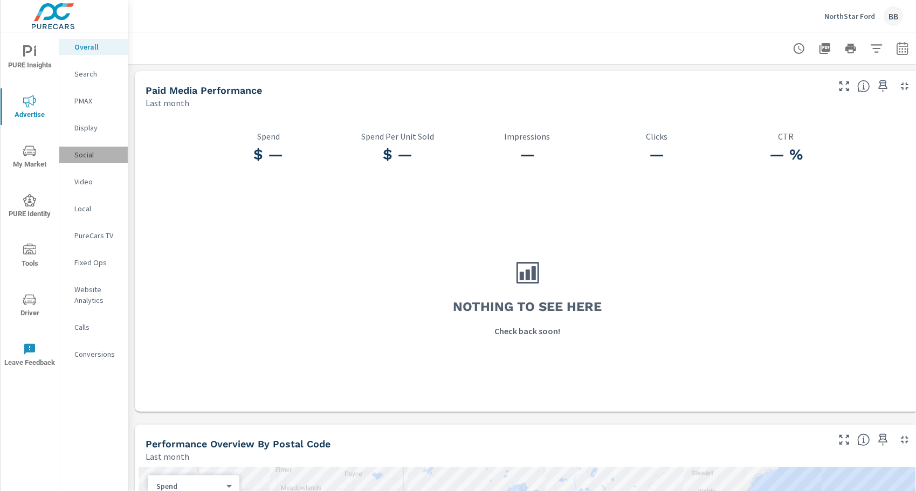
click at [82, 152] on p "Social" at bounding box center [96, 154] width 45 height 11
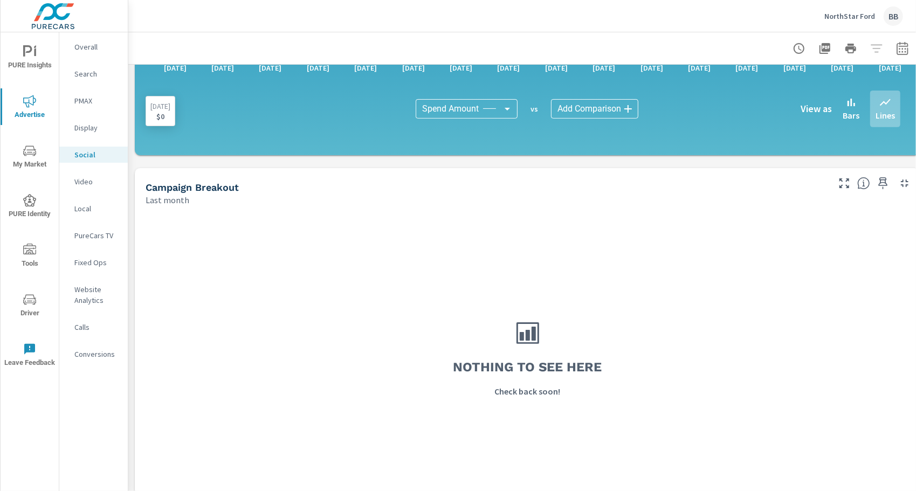
scroll to position [289, 0]
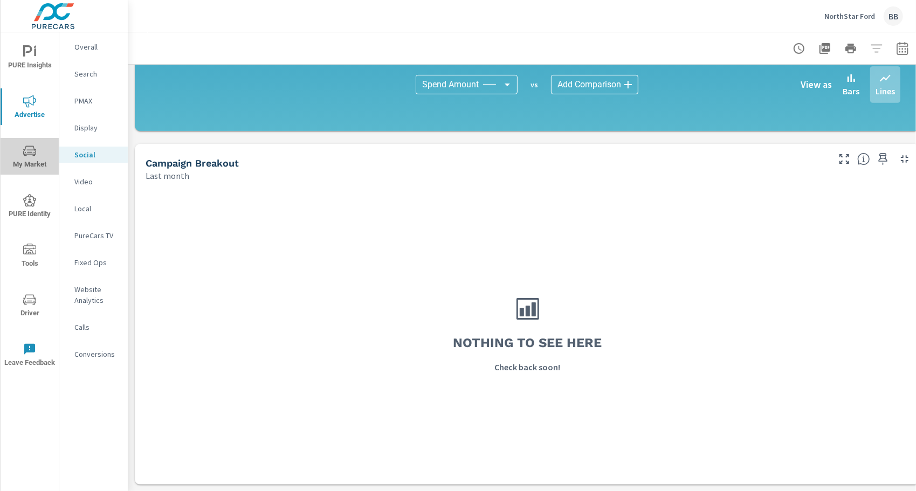
click at [31, 157] on icon "nav menu" at bounding box center [29, 151] width 13 height 13
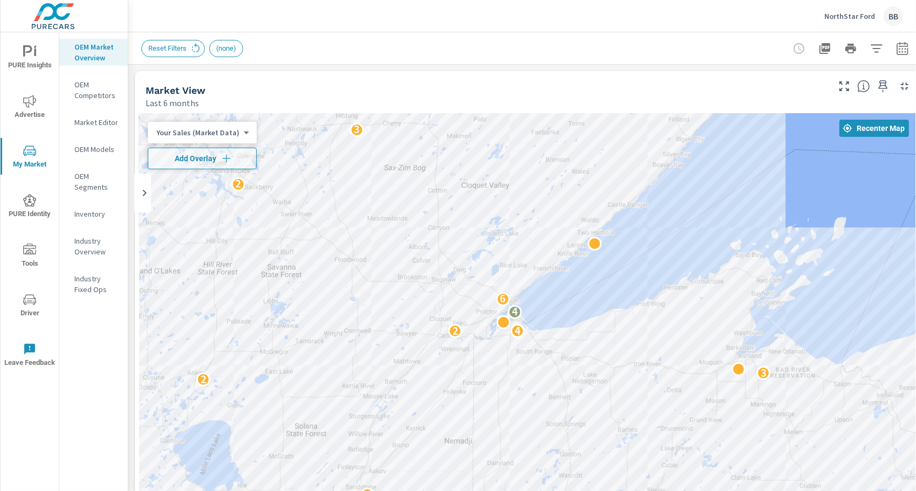
drag, startPoint x: 436, startPoint y: 415, endPoint x: 463, endPoint y: 435, distance: 33.6
click at [463, 435] on div "2 4 2 11 7 2 4 16 5 8 4 2 5 7 15 3 2 4 2 5 3 16 6 2 10 2 2 5 3 2 3 3 6 6 2 3 2 …" at bounding box center [527, 332] width 777 height 438
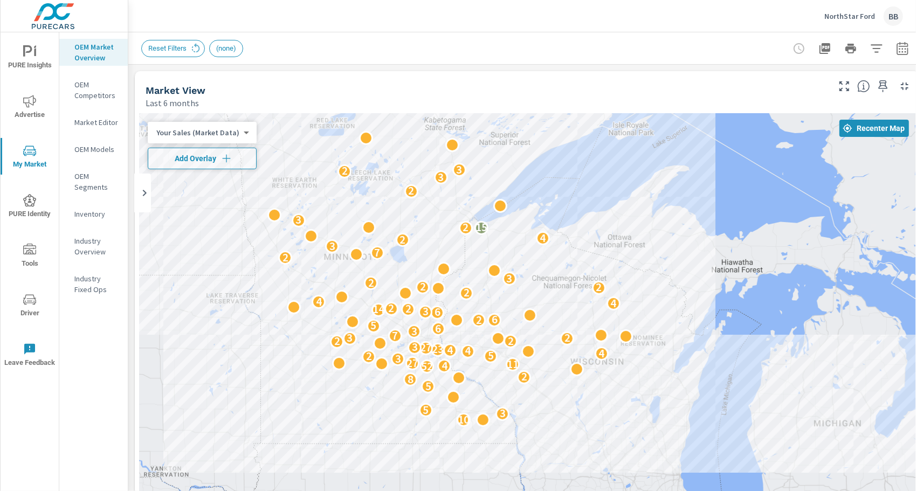
drag, startPoint x: 450, startPoint y: 275, endPoint x: 522, endPoint y: 193, distance: 109.3
click at [522, 193] on div "10 3 5 5 8 2 52 4 11 27 3 2 5 4 4 4 23 27 3 2 2 2 3 7 3 6 5 2 6 6 3 14 2 2 4 4 …" at bounding box center [527, 332] width 777 height 438
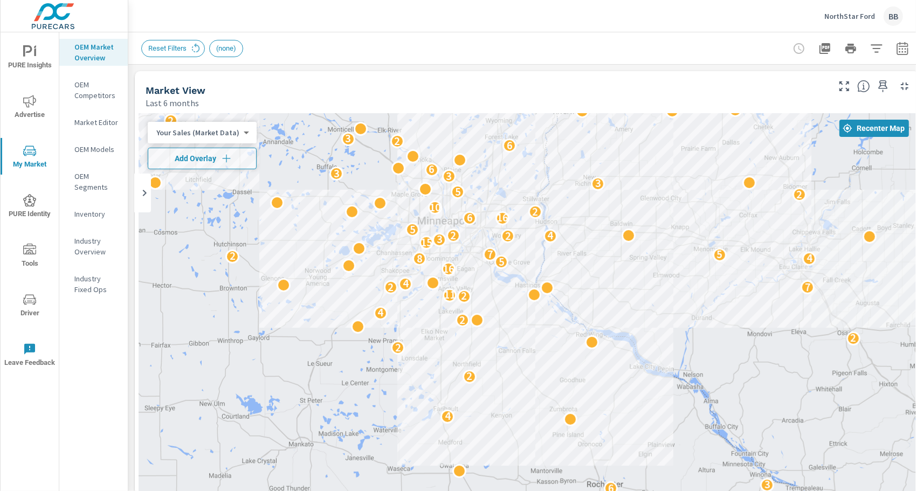
drag, startPoint x: 448, startPoint y: 269, endPoint x: 494, endPoint y: 299, distance: 55.4
click at [494, 299] on div "4 6 3 4 2 2 2 2 4 2 11 7 2 4 16 5 8 4 2 5 7 15 3 2 4 2 5 3 16 6 2 10 2 2 5 3 2 …" at bounding box center [527, 332] width 777 height 438
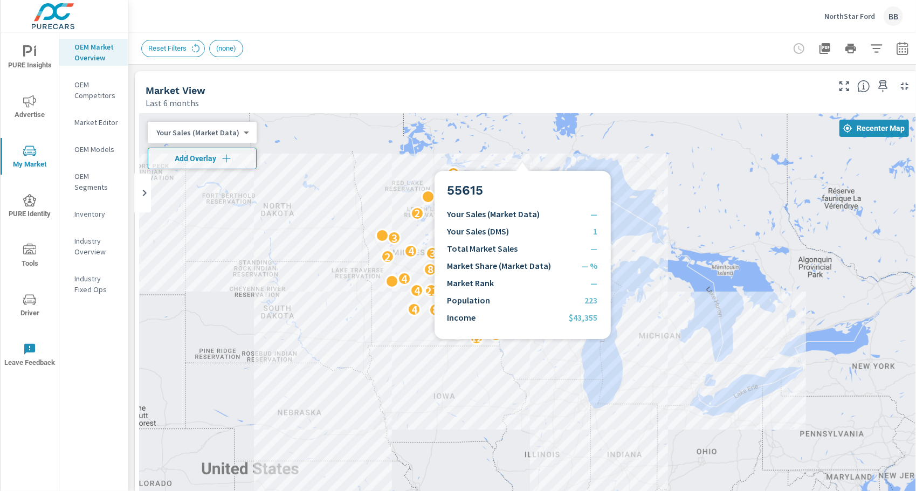
drag, startPoint x: 523, startPoint y: 158, endPoint x: 509, endPoint y: 198, distance: 42.8
click at [509, 198] on div "12 3 7 79 11 14 2 8 4 69 8 5 9 5 4 21 7 12 3 6 4 2 8 4 2 3 4 2 4 17 3 2 6 2 2" at bounding box center [527, 332] width 777 height 438
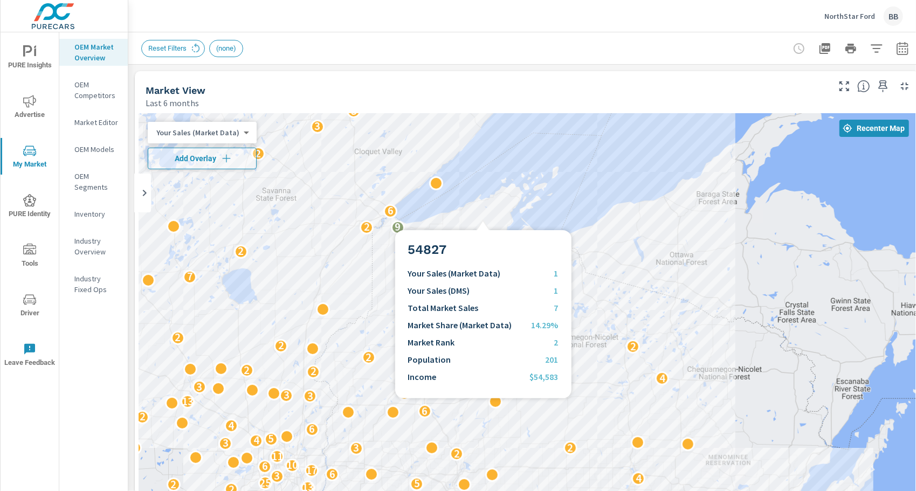
click at [483, 217] on div "6 3 4 4 2 2 2 11 5 2 10 23 8 2 13 2 5 25 4 3 6 17 6 10 11 2 2 3 2 3 4 5 6 4 2 6…" at bounding box center [527, 332] width 777 height 438
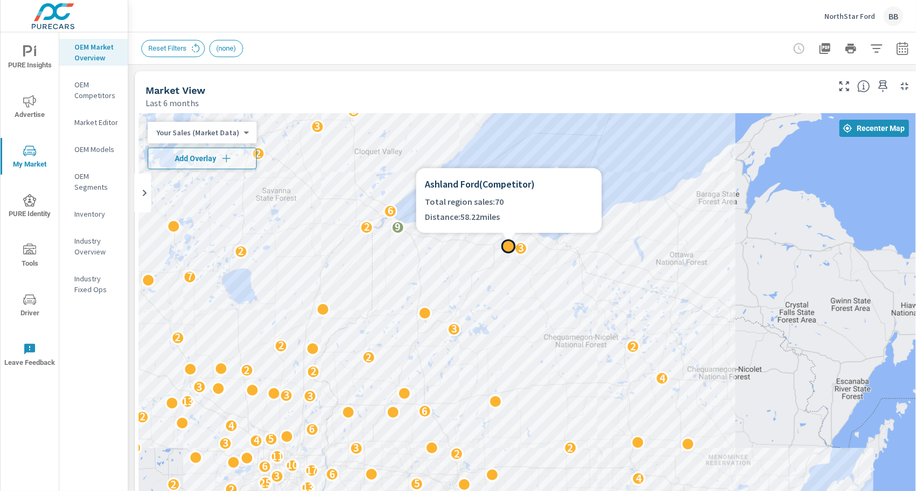
click at [484, 209] on p "Distance: 58.22 miles" at bounding box center [509, 216] width 168 height 15
click at [510, 246] on div at bounding box center [509, 246] width 14 height 14
click at [472, 248] on div "6 3 4 4 2 2 2 11 5 2 10 23 8 2 13 2 5 25 4 3 6 17 6 10 11 2 2 3 2 3 4 5 6 4 2 6…" at bounding box center [527, 332] width 777 height 438
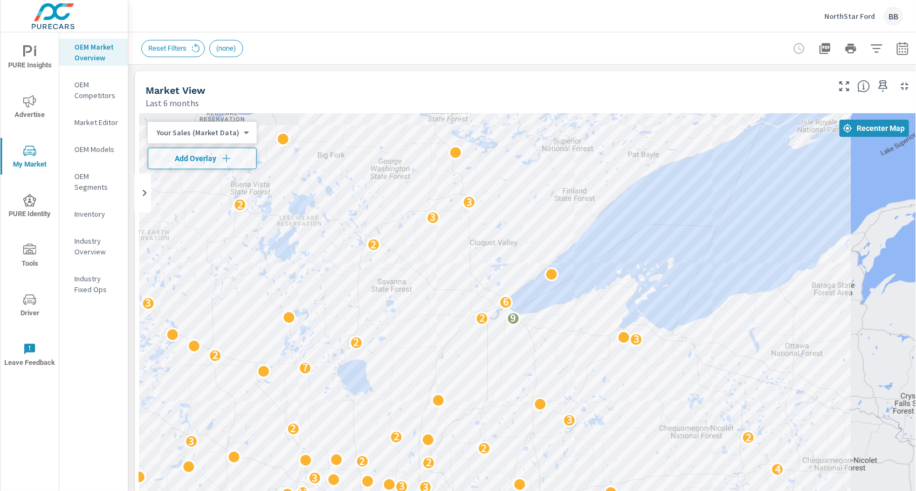
drag, startPoint x: 502, startPoint y: 170, endPoint x: 621, endPoint y: 264, distance: 151.8
click at [621, 264] on div "6 3 4 4 2 2 2 11 5 2 10 23 8 2 13 2 5 25 4 3 6 17 6 10 11 2 2 3 2 3 4 5 6 4 2 6…" at bounding box center [527, 332] width 777 height 438
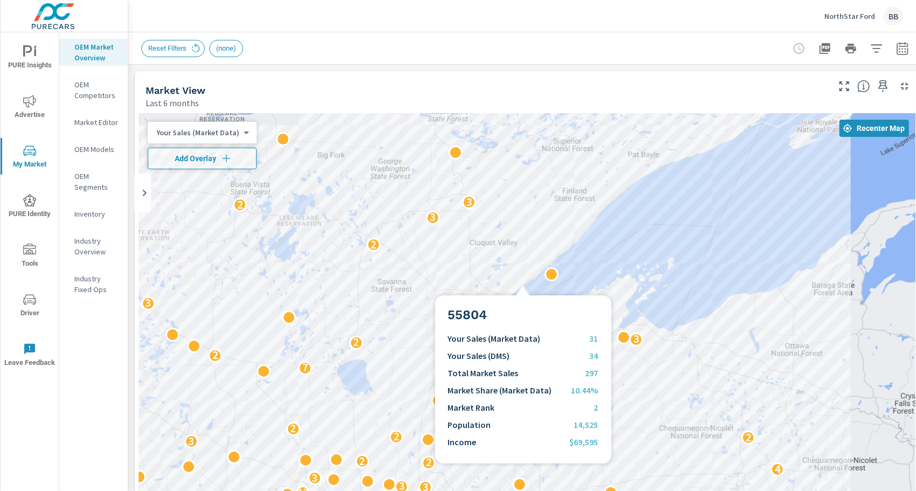
click at [523, 283] on div "6 3 4 4 2 2 2 11 5 2 10 23 8 2 13 2 5 25 4 3 6 17 6 10 11 2 2 3 2 3 4 5 6 4 2 6…" at bounding box center [527, 332] width 777 height 438
click at [522, 283] on div "6 3 4 4 2 2 2 11 5 2 10 23 8 2 13 2 5 25 4 3 6 17 6 10 11 2 2 3 2 3 4 5 6 4 2 6…" at bounding box center [527, 332] width 777 height 438
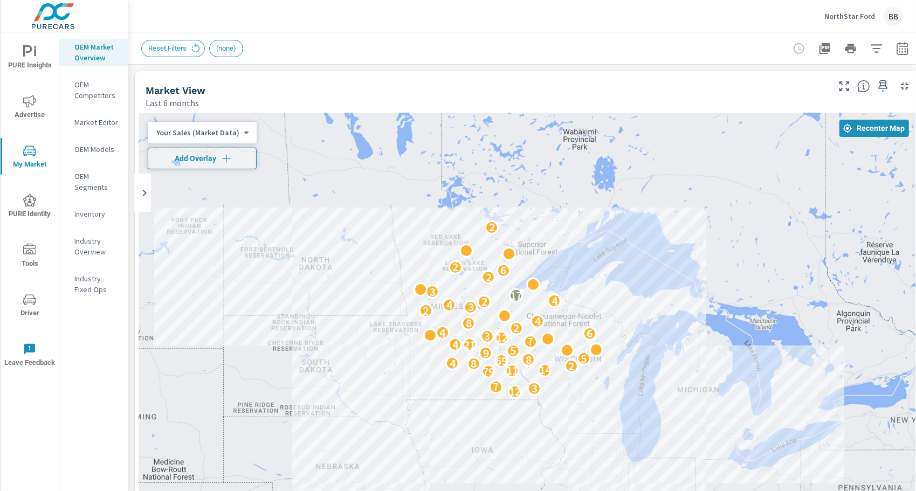
click at [634, 88] on div "Market View" at bounding box center [487, 90] width 682 height 12
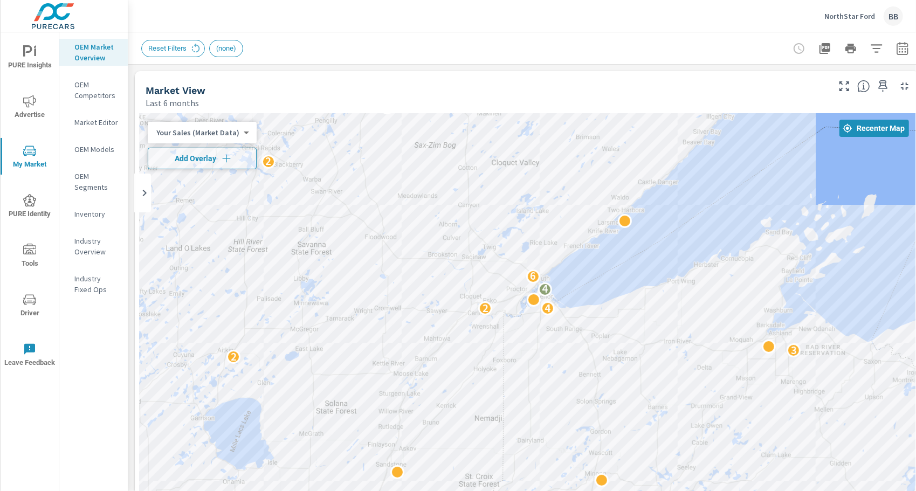
drag, startPoint x: 601, startPoint y: 198, endPoint x: 439, endPoint y: 415, distance: 270.1
click at [439, 415] on div "4 6 3 4 2 2 2 2 4 2 11 7 2 4 16 5 8 4 2 5 7 15 3 2 4 2 5 3 16 6 2 10 2 2 5 3 2 …" at bounding box center [527, 332] width 777 height 438
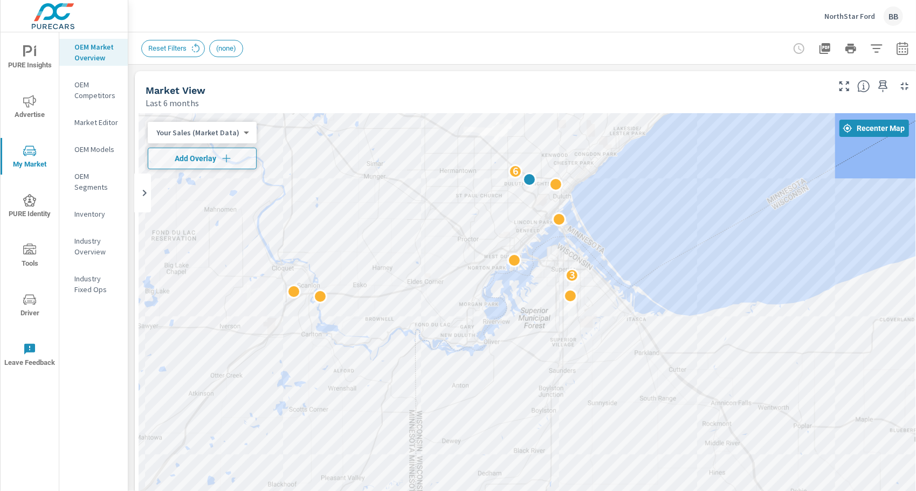
drag, startPoint x: 583, startPoint y: 188, endPoint x: 535, endPoint y: 238, distance: 69.8
click at [535, 238] on div "3 6" at bounding box center [527, 332] width 777 height 438
click at [621, 80] on div "Market View Last 6 months" at bounding box center [483, 90] width 697 height 38
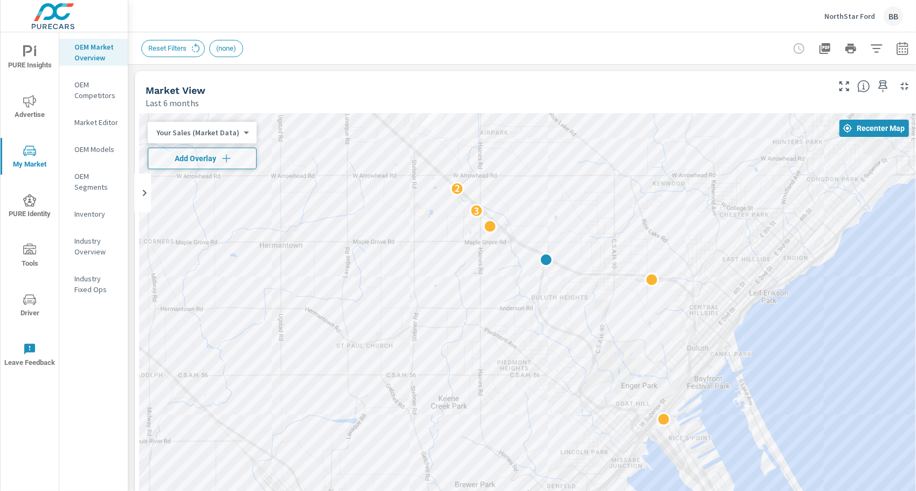
drag, startPoint x: 443, startPoint y: 215, endPoint x: 561, endPoint y: 306, distance: 149.6
click at [561, 306] on div "2 3 2" at bounding box center [527, 332] width 777 height 438
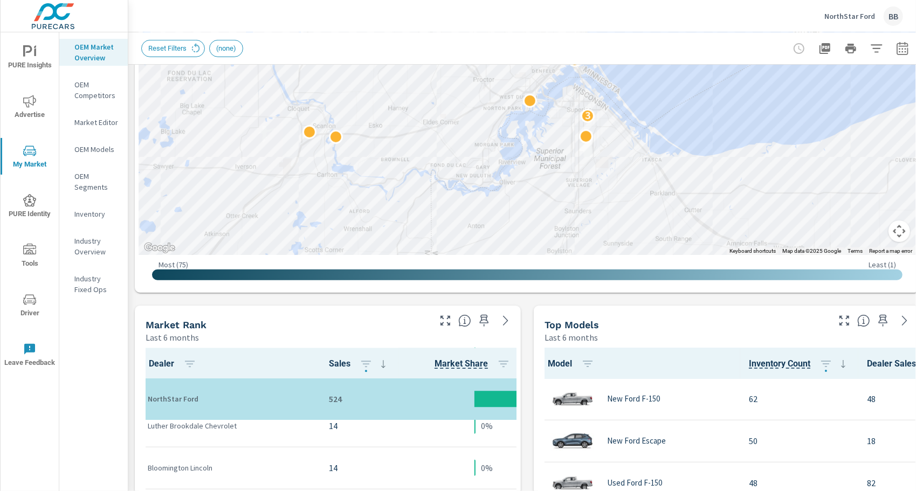
scroll to position [309, 0]
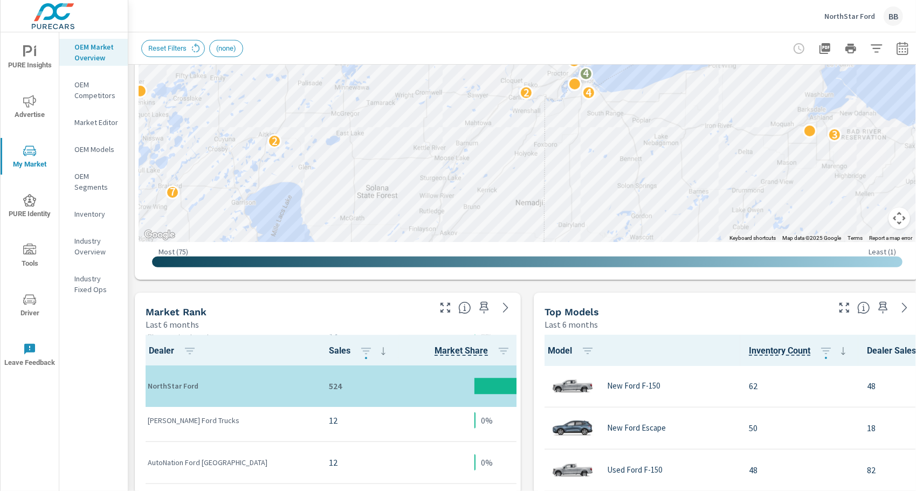
scroll to position [2200, 0]
click at [357, 302] on div "Market Rank Last 6 months" at bounding box center [284, 312] width 298 height 38
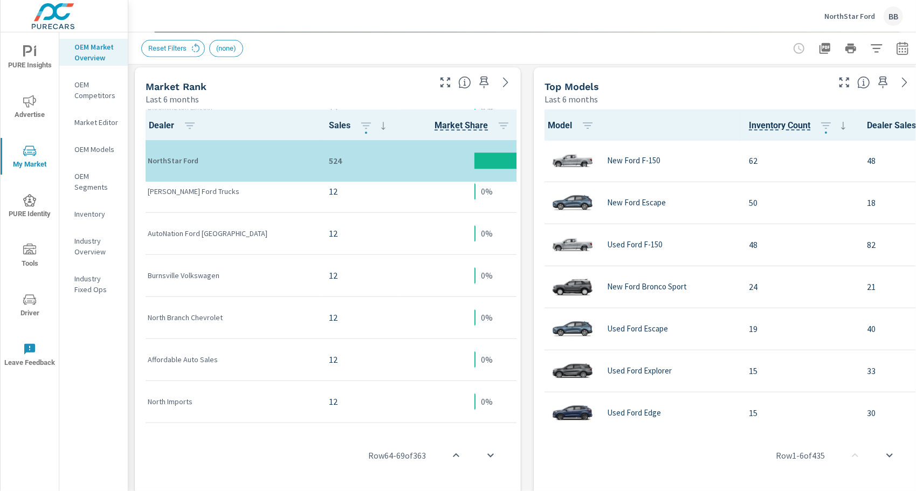
scroll to position [531, 0]
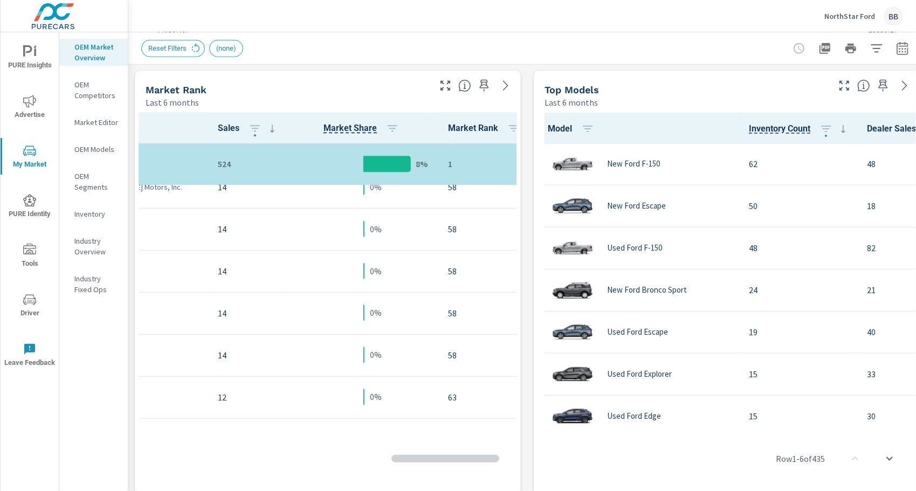
scroll to position [1912, 111]
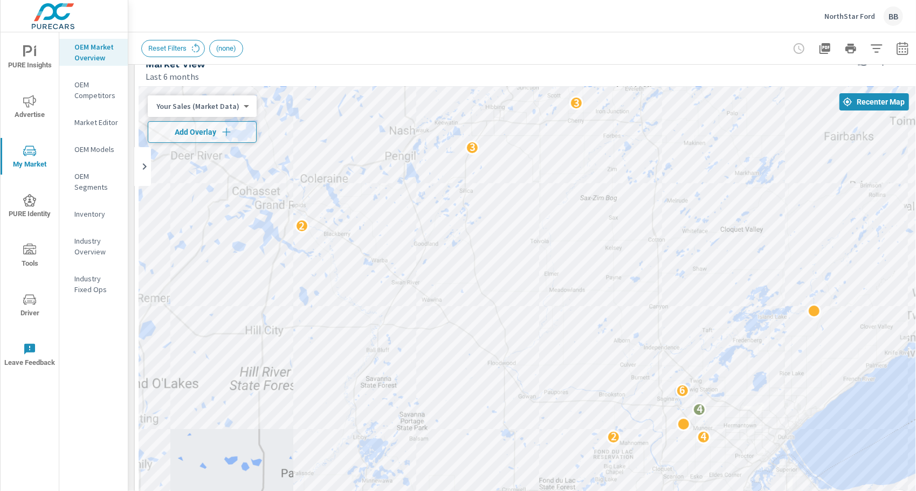
scroll to position [7, 0]
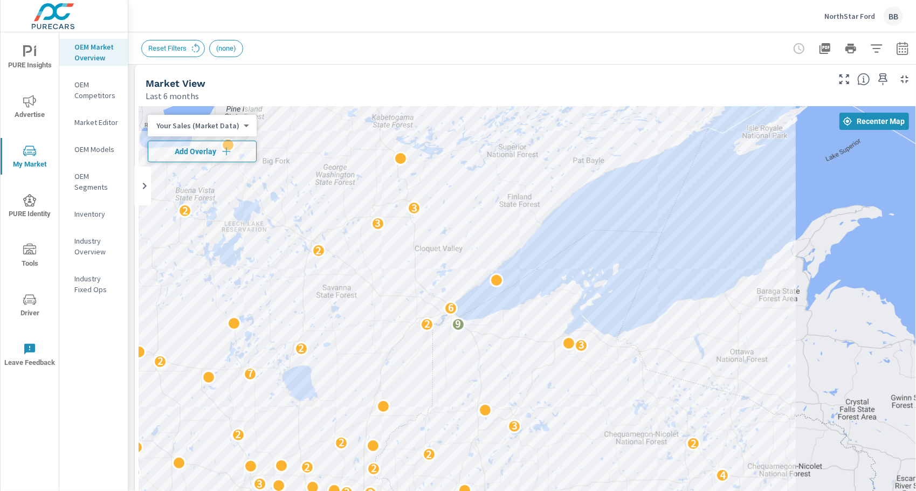
click at [402, 77] on div "Market View Last 6 months" at bounding box center [483, 83] width 697 height 38
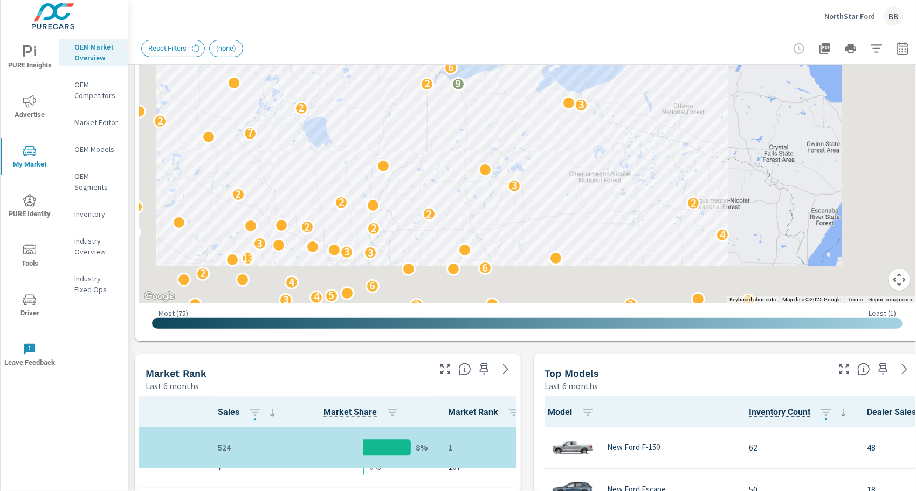
scroll to position [248, 0]
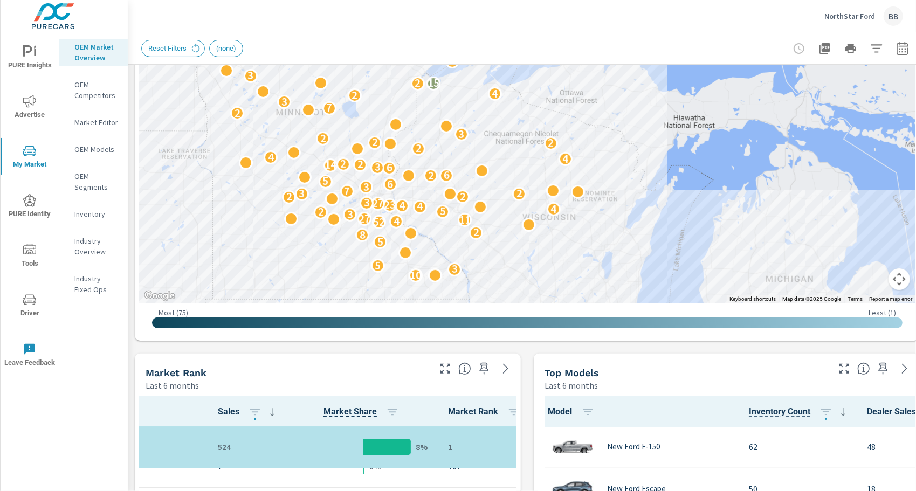
click at [345, 372] on div "Market Rank" at bounding box center [287, 373] width 283 height 12
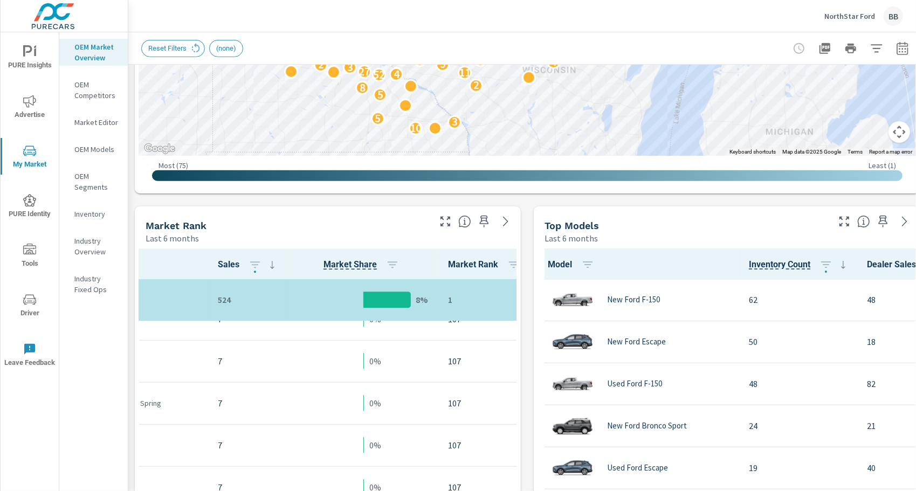
scroll to position [398, 0]
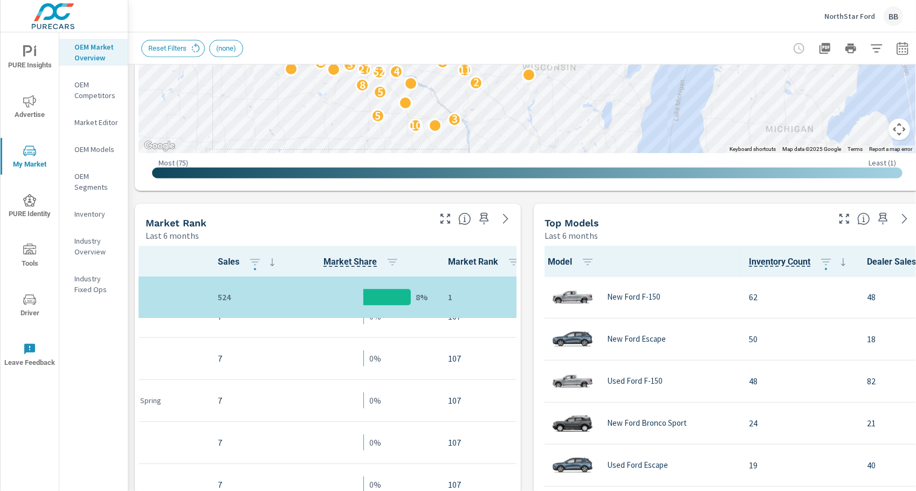
click at [368, 353] on div "0%" at bounding box center [363, 359] width 135 height 33
click at [100, 186] on p "OEM Segments" at bounding box center [96, 182] width 45 height 22
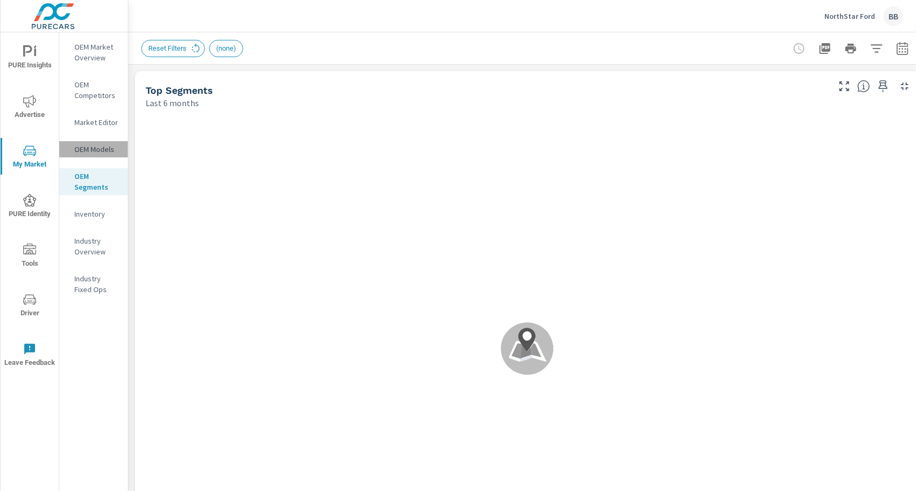
click at [101, 150] on p "OEM Models" at bounding box center [96, 149] width 45 height 11
click at [95, 96] on p "OEM Competitors" at bounding box center [96, 90] width 45 height 22
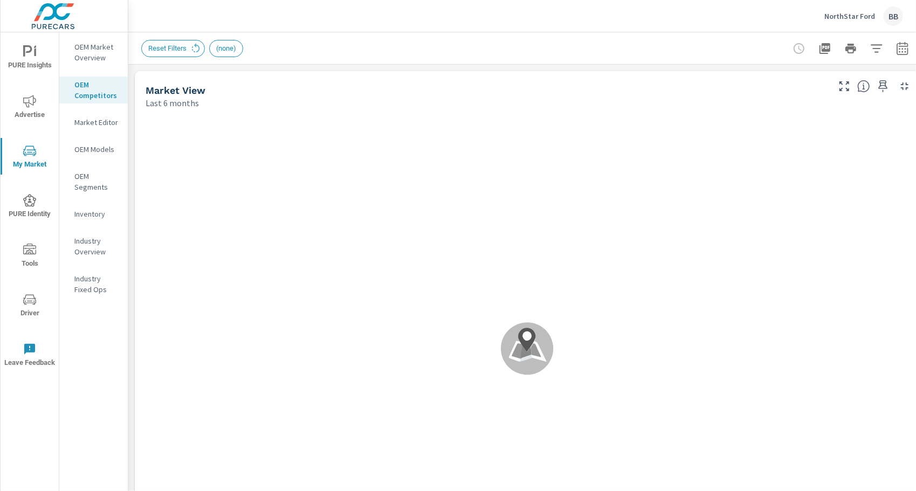
scroll to position [1, 0]
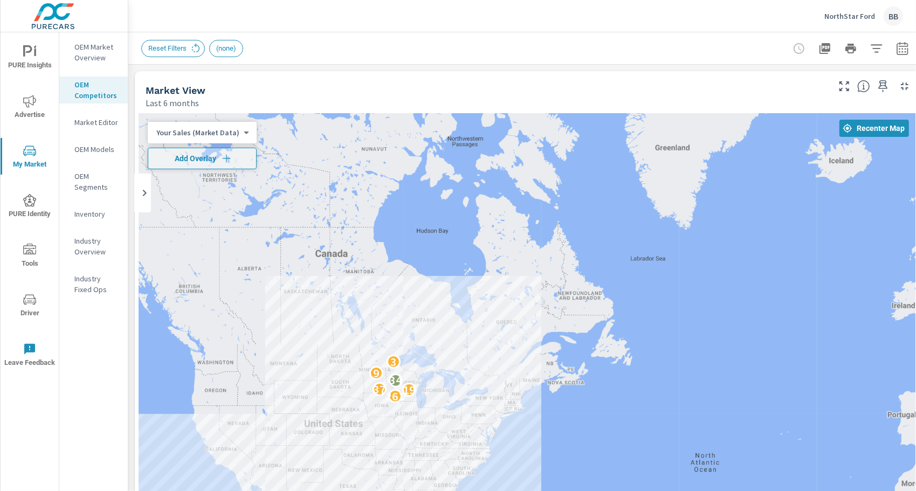
click at [439, 107] on div "Last 6 months" at bounding box center [487, 103] width 682 height 13
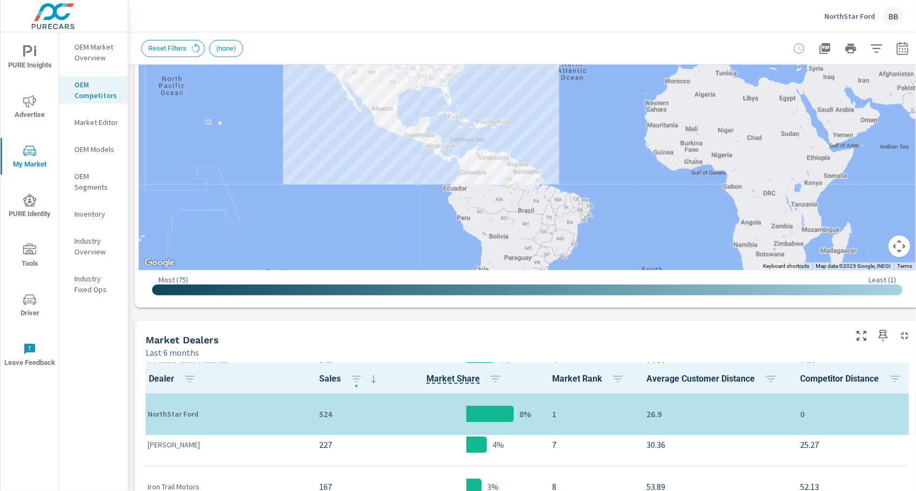
scroll to position [223, 0]
drag, startPoint x: 410, startPoint y: 354, endPoint x: 344, endPoint y: 350, distance: 65.9
click at [344, 350] on div "Last 6 months" at bounding box center [495, 352] width 699 height 13
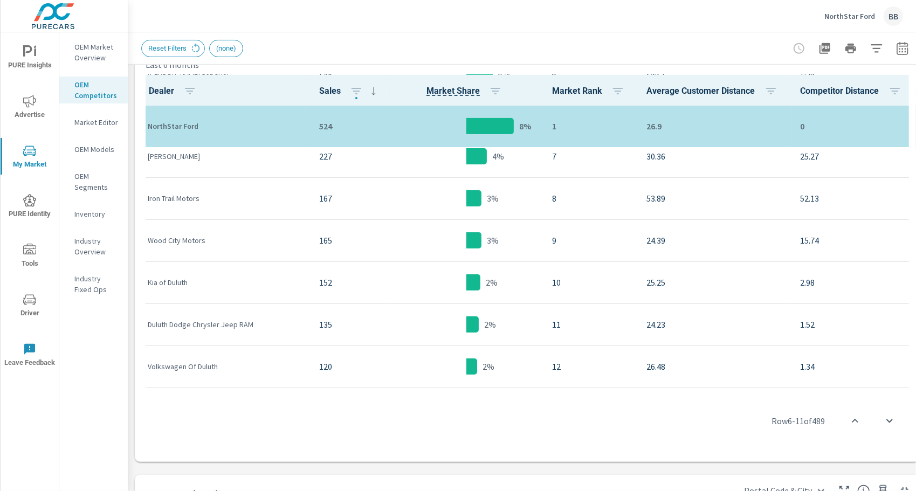
scroll to position [577, 0]
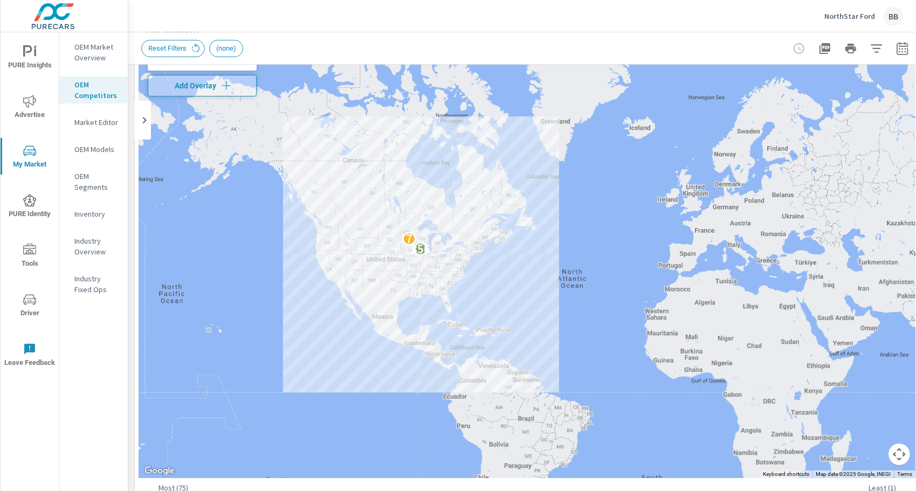
scroll to position [57, 0]
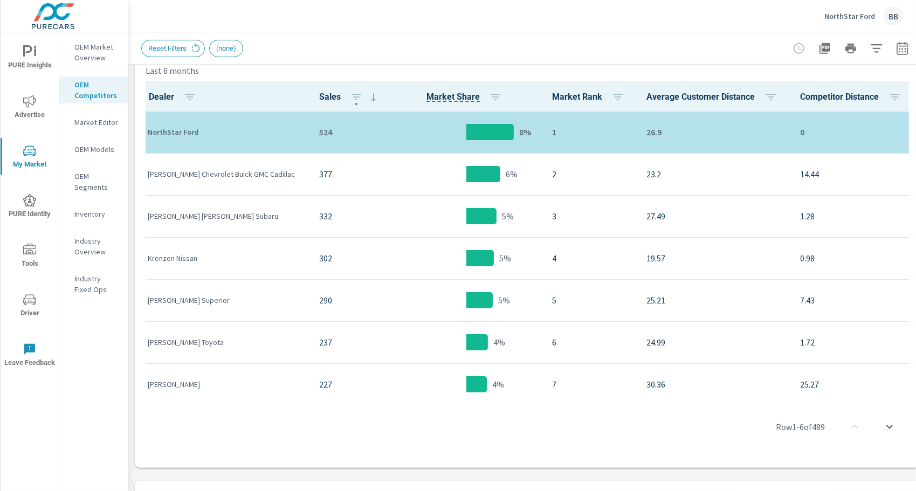
scroll to position [564, 0]
click at [399, 170] on div "6%" at bounding box center [467, 173] width 136 height 33
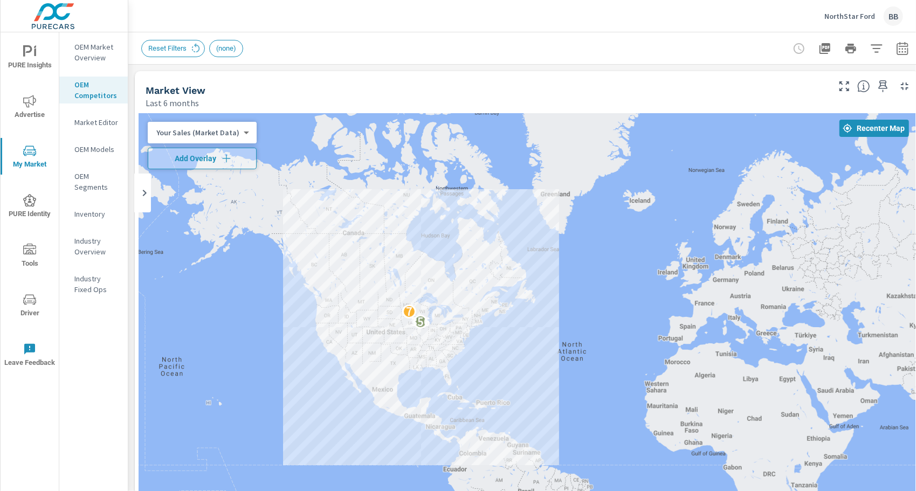
scroll to position [1, 0]
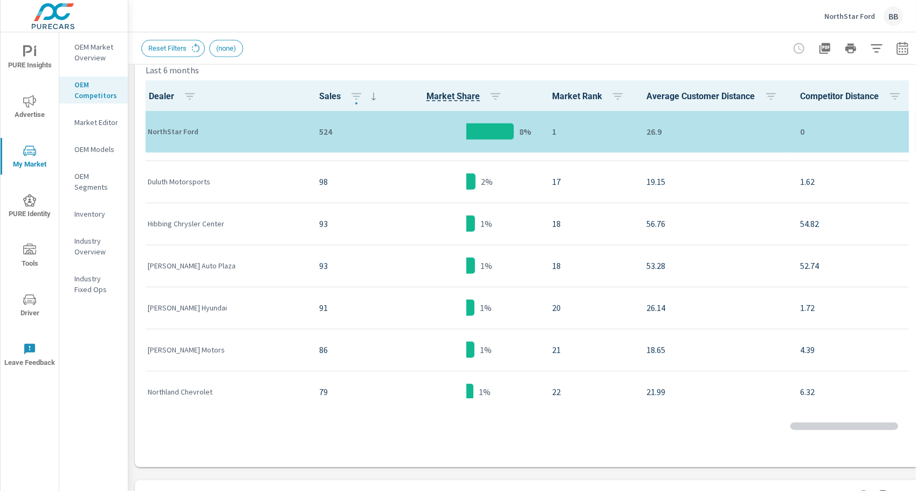
scroll to position [624, 0]
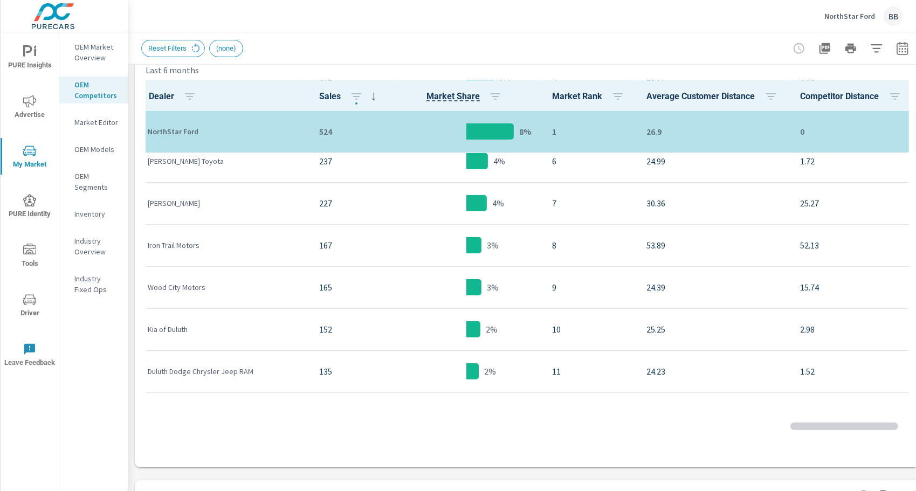
scroll to position [182, 0]
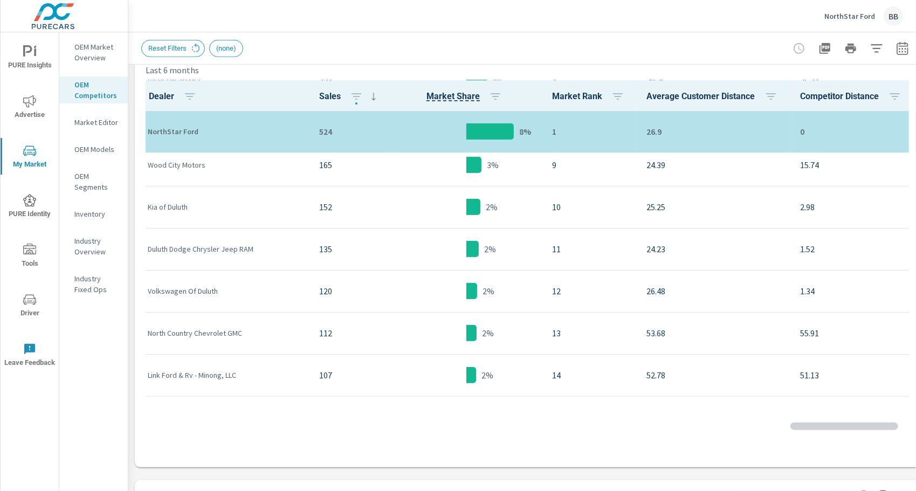
scroll to position [307, 0]
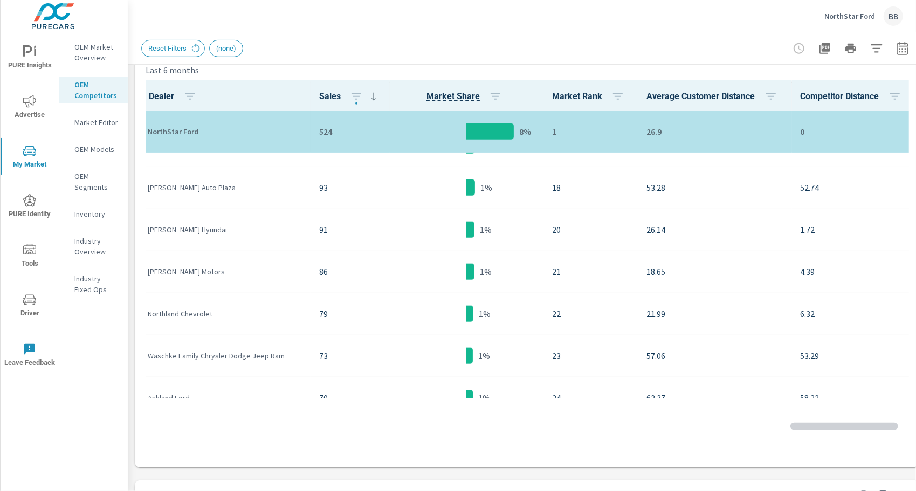
scroll to position [703, 0]
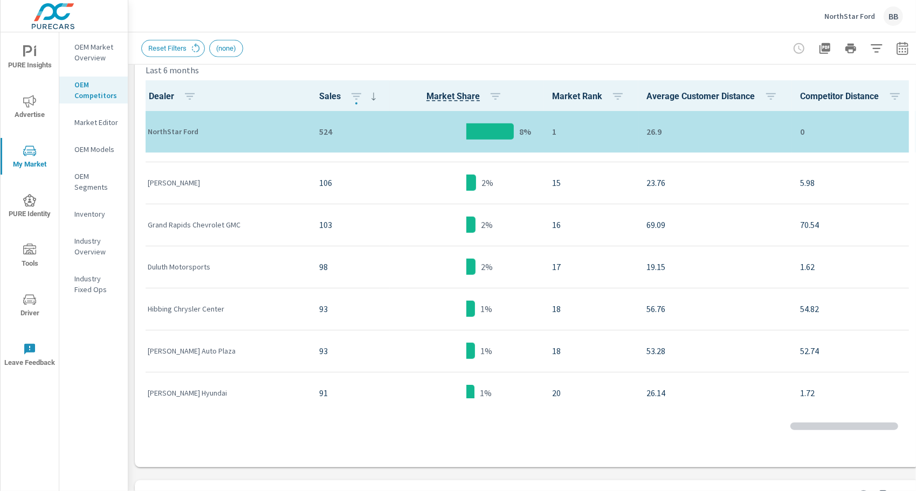
scroll to position [364, 0]
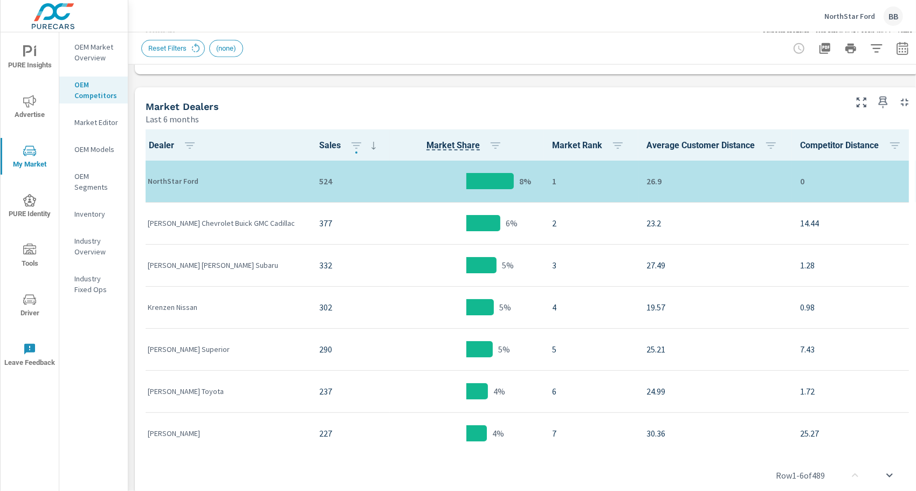
scroll to position [514, 0]
click at [553, 233] on div "2" at bounding box center [591, 224] width 78 height 33
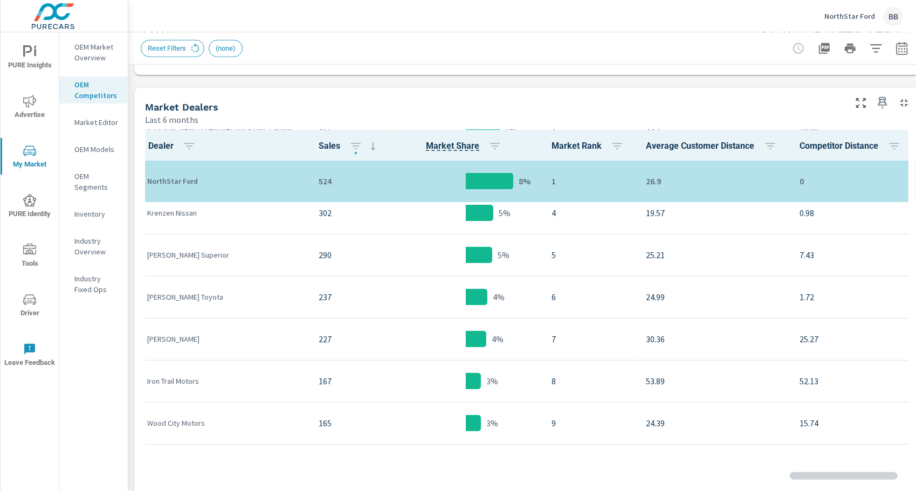
scroll to position [97, 0]
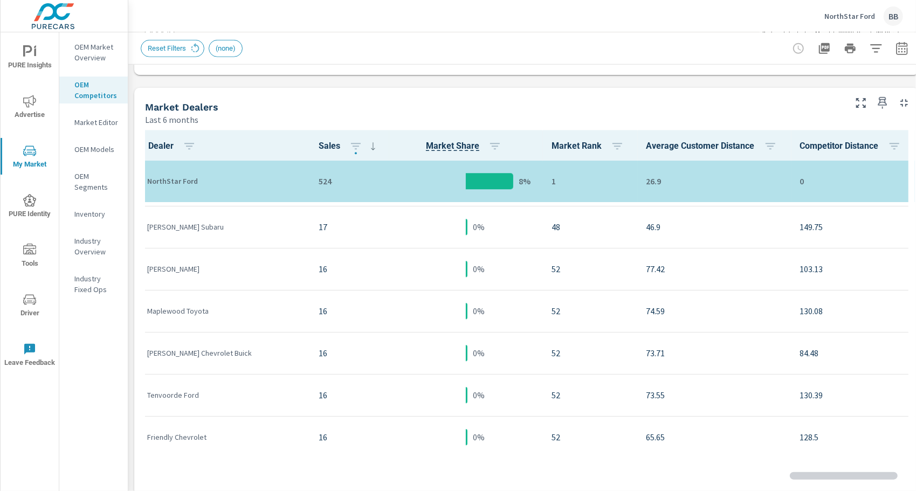
scroll to position [997, 1]
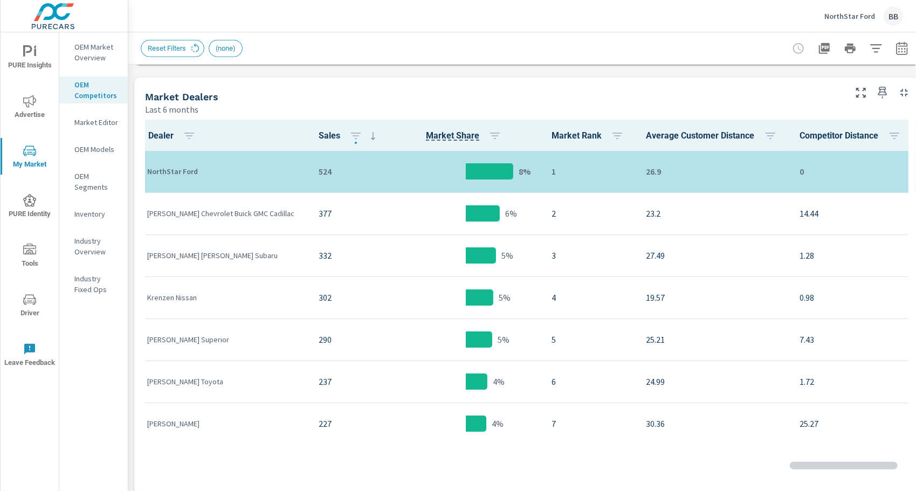
scroll to position [0, 1]
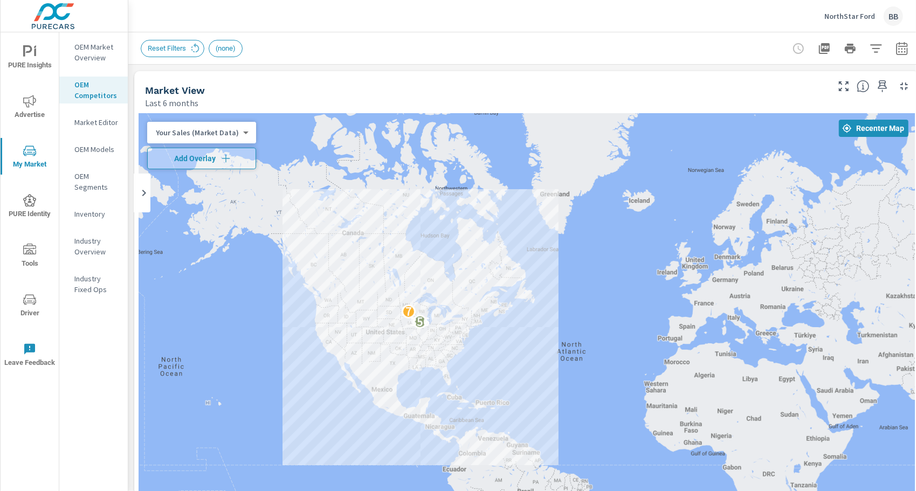
scroll to position [1, 0]
